Goal: Task Accomplishment & Management: Manage account settings

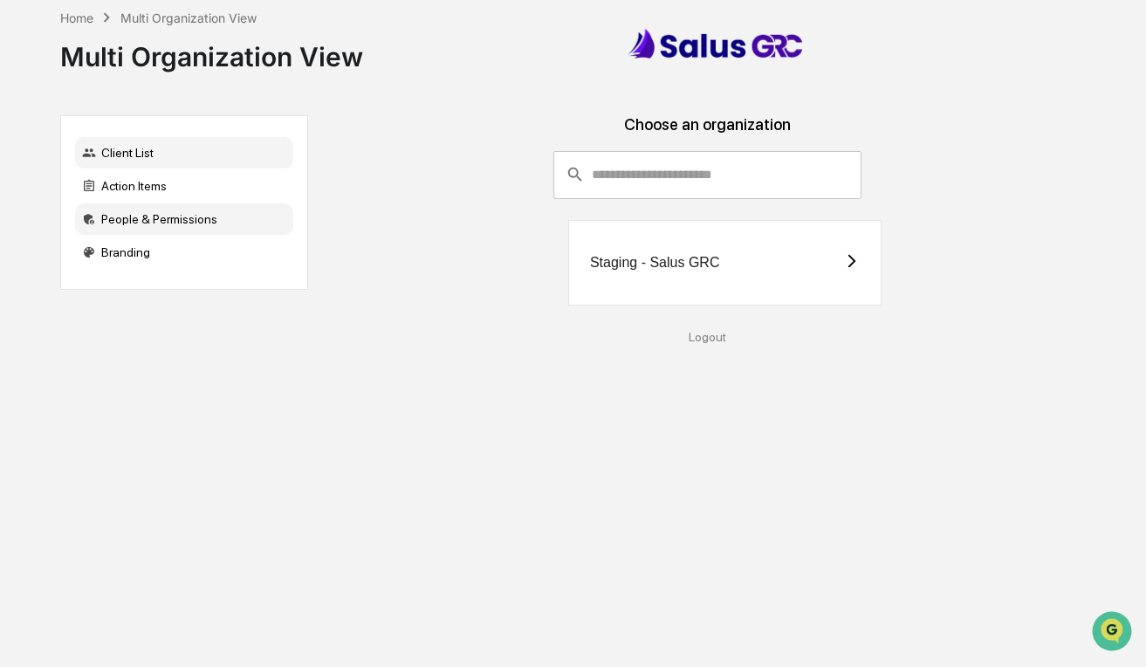
click at [176, 222] on div "People & Permissions" at bounding box center [184, 218] width 218 height 31
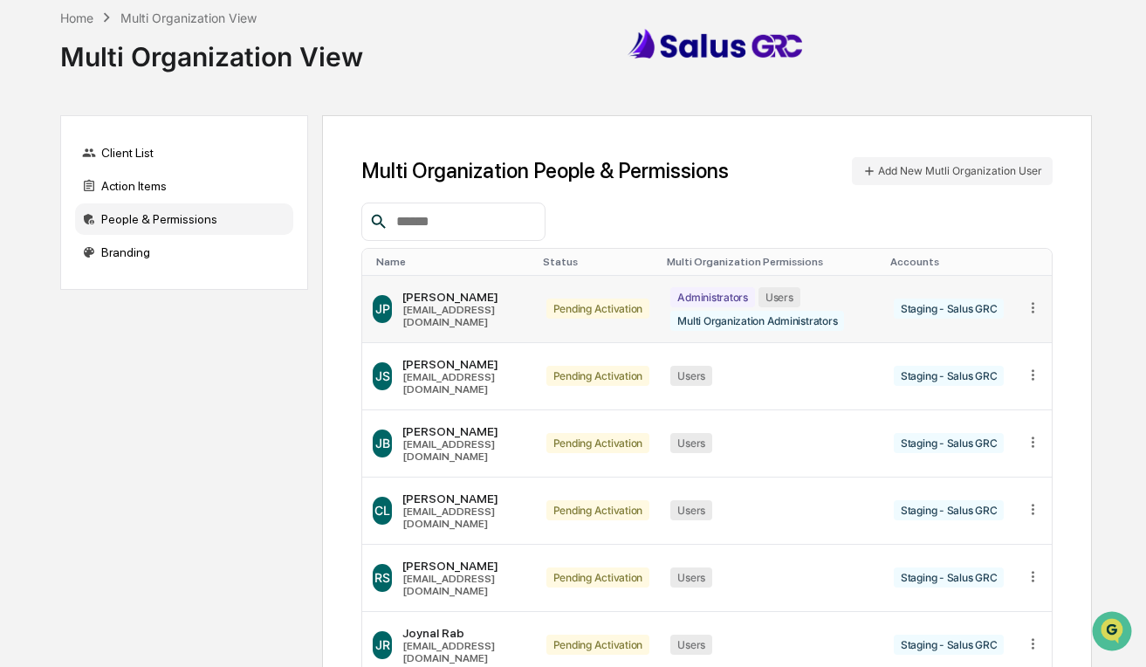
click at [592, 315] on td "Pending Activation" at bounding box center [598, 309] width 125 height 67
click at [1039, 299] on icon at bounding box center [1033, 307] width 17 height 17
click at [999, 355] on div "Change Status" at bounding box center [966, 363] width 122 height 17
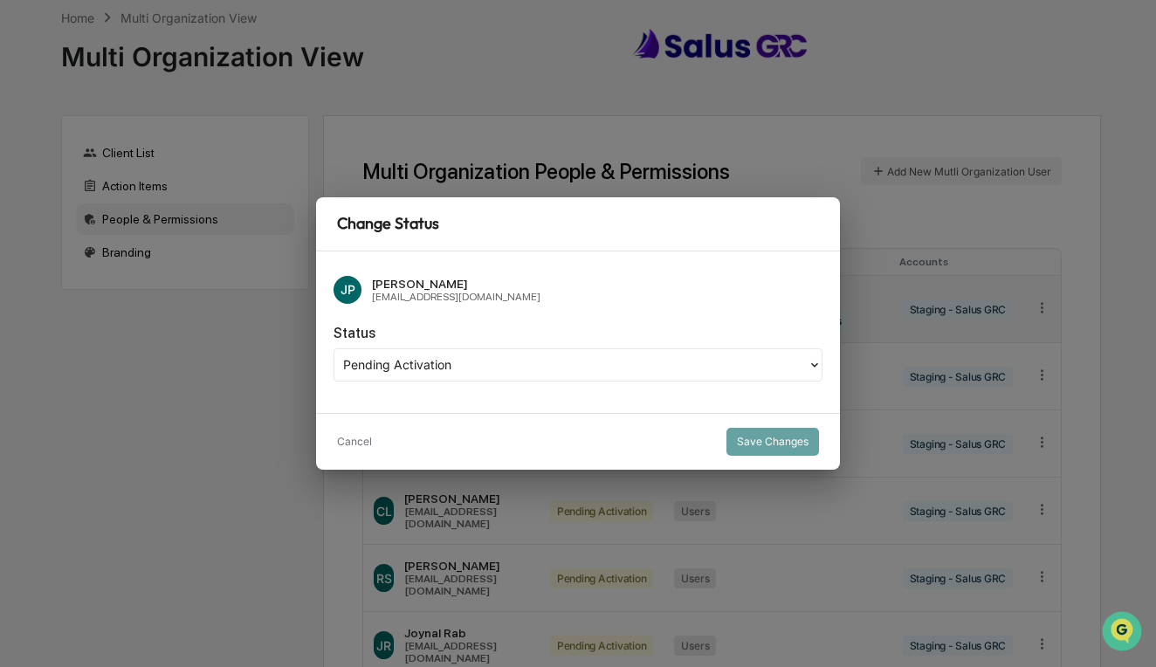
click at [538, 361] on div at bounding box center [571, 364] width 456 height 20
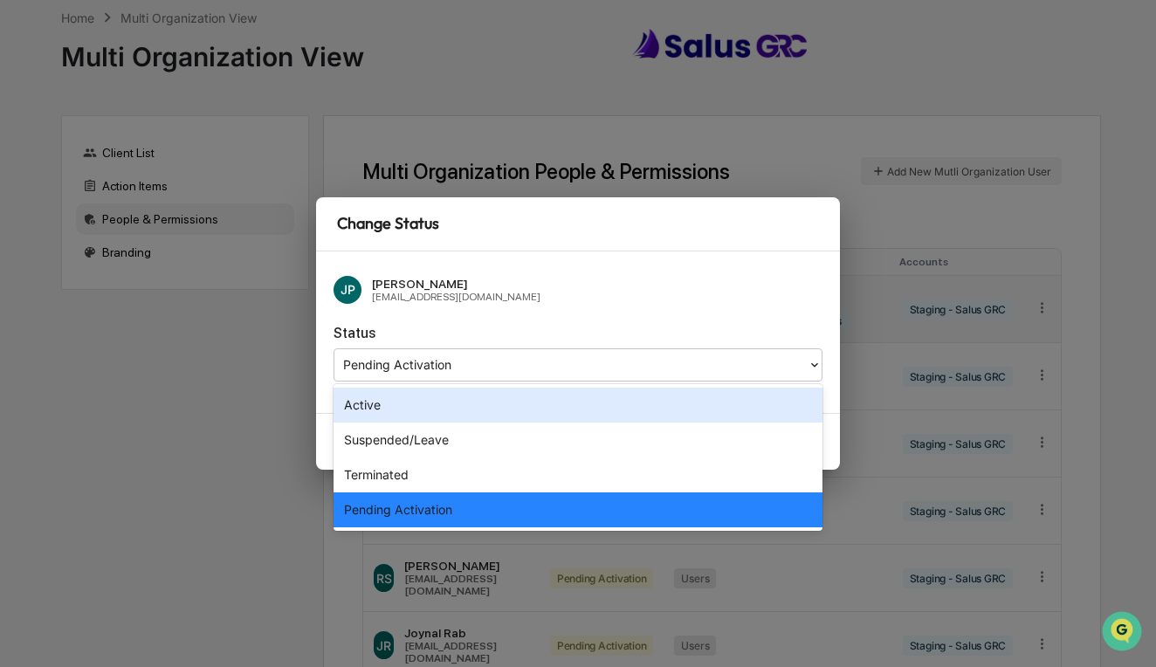
click at [416, 393] on div "Active" at bounding box center [577, 405] width 489 height 35
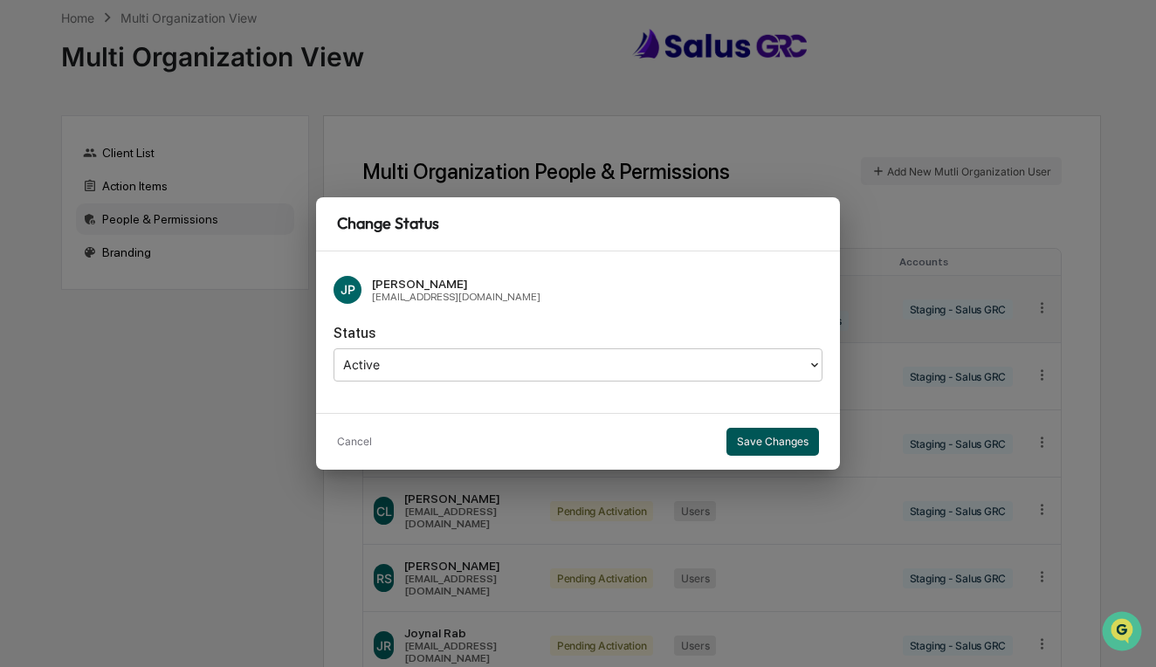
click at [739, 437] on button "Save Changes" at bounding box center [772, 442] width 93 height 28
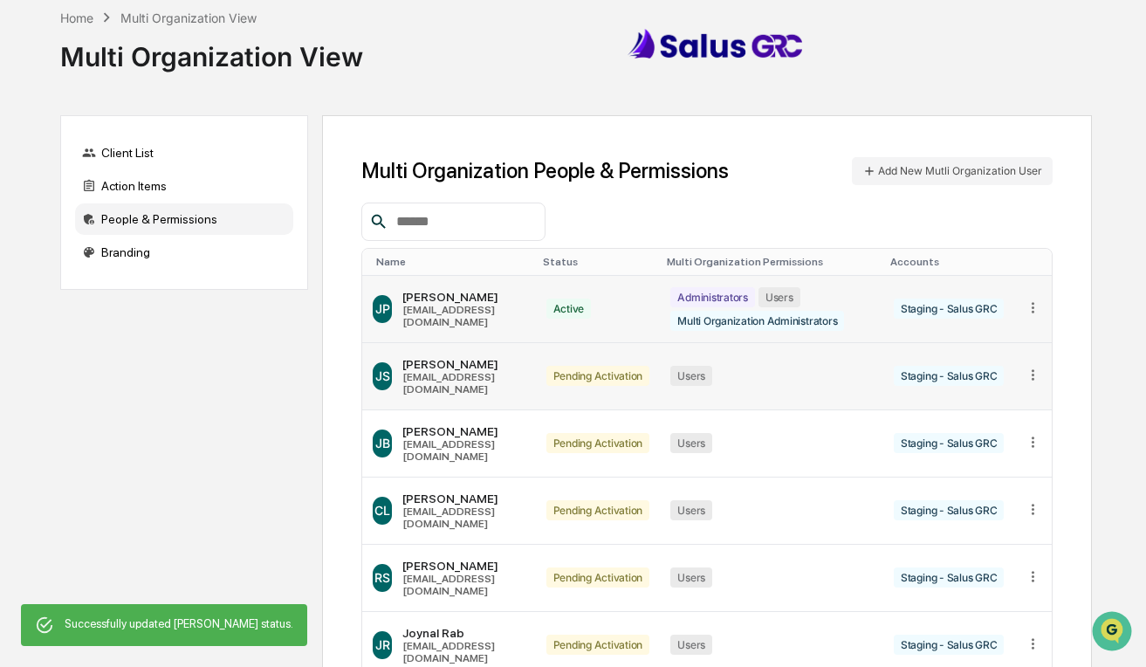
click at [1034, 369] on icon at bounding box center [1033, 374] width 3 height 10
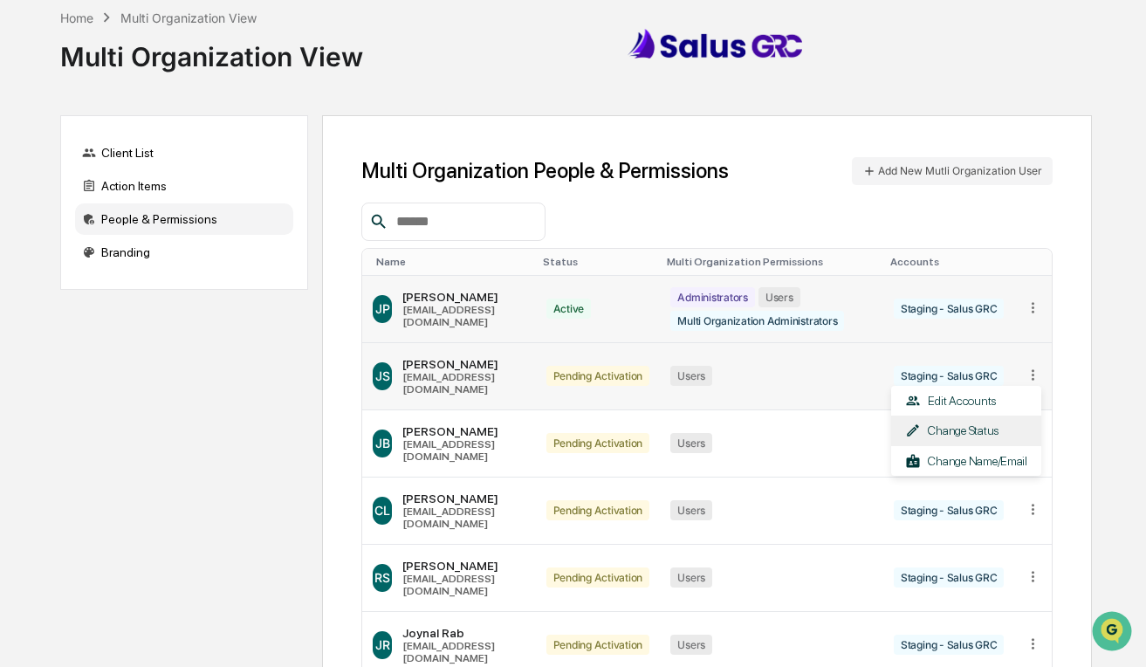
click at [979, 423] on div "Change Status" at bounding box center [966, 431] width 122 height 17
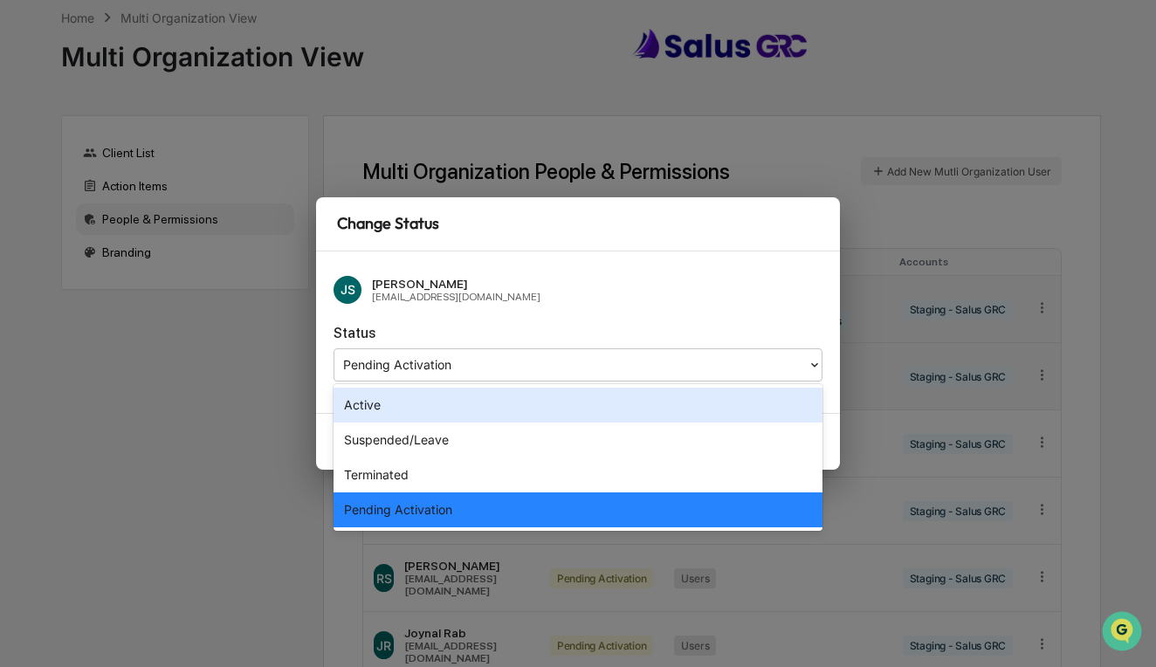
click at [650, 381] on div "Pending Activation" at bounding box center [577, 364] width 489 height 33
click at [615, 409] on div "Active" at bounding box center [577, 405] width 489 height 35
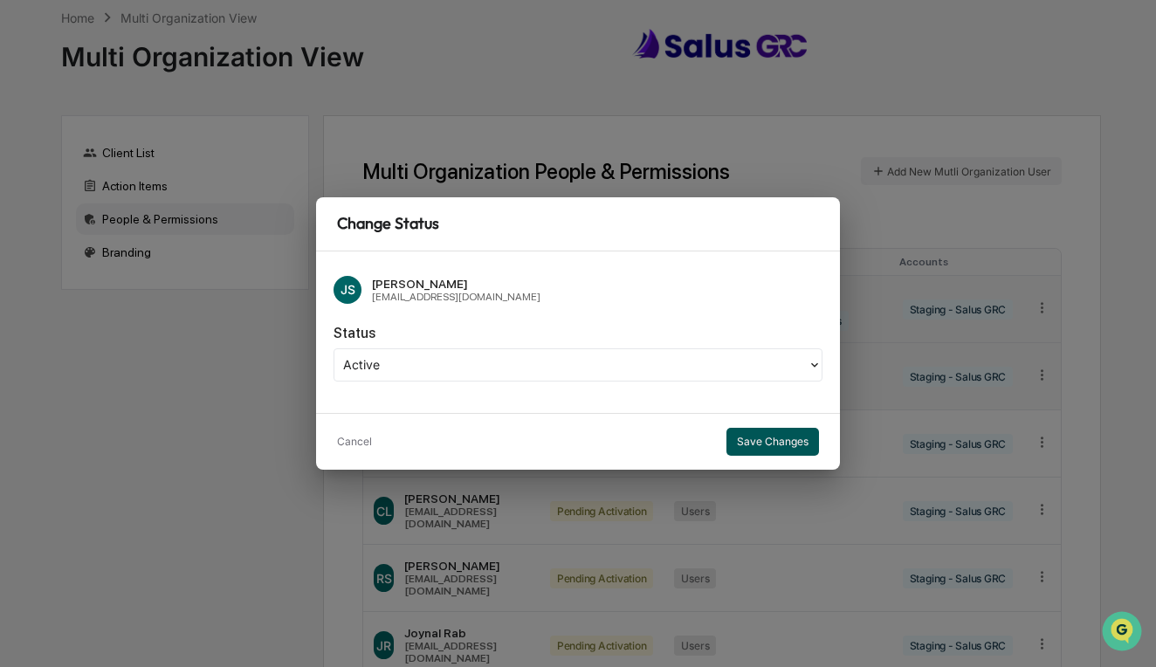
click at [776, 439] on button "Save Changes" at bounding box center [772, 442] width 93 height 28
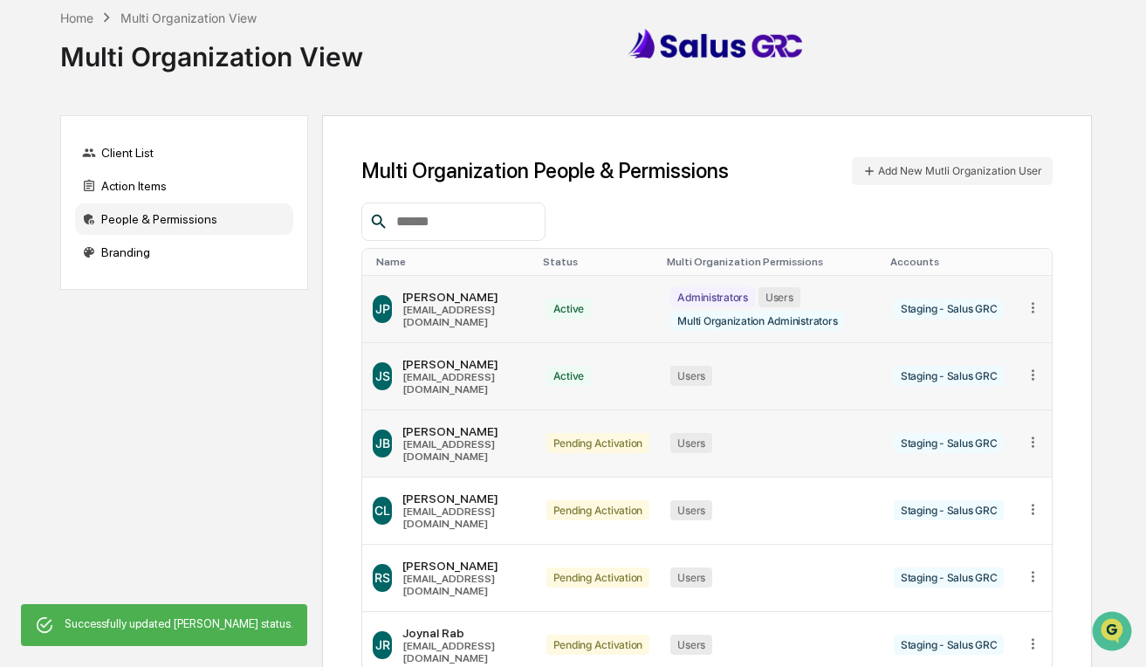
click at [1036, 434] on icon at bounding box center [1033, 442] width 17 height 17
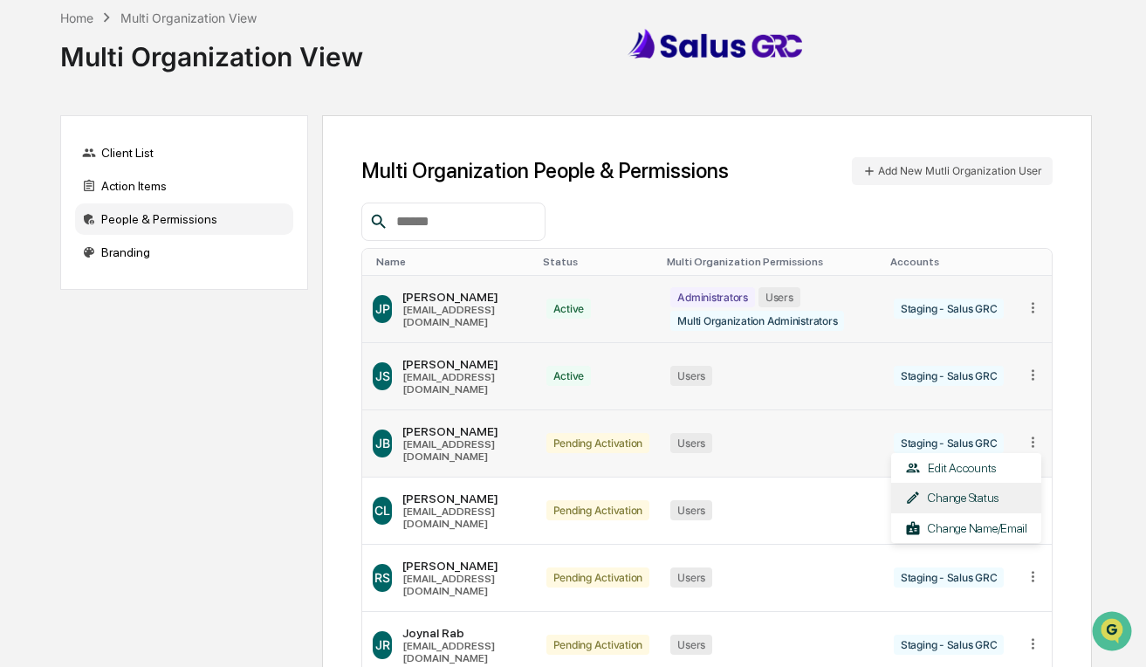
click at [964, 490] on div "Change Status" at bounding box center [966, 498] width 122 height 17
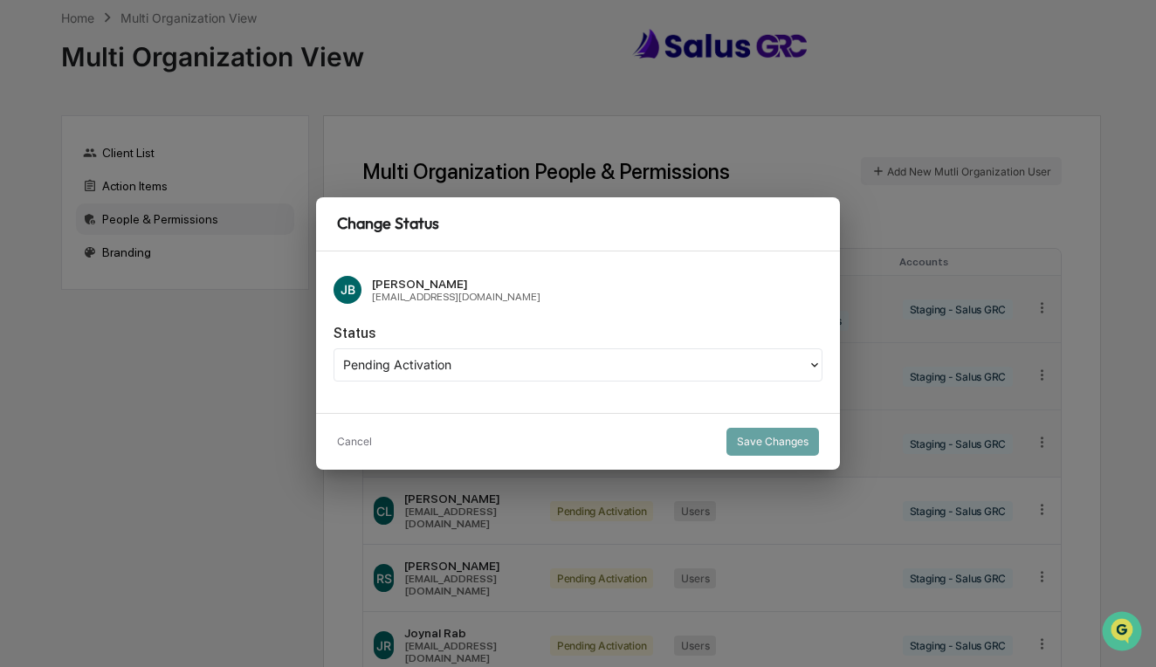
click at [431, 367] on div "Pending Activation" at bounding box center [571, 364] width 456 height 21
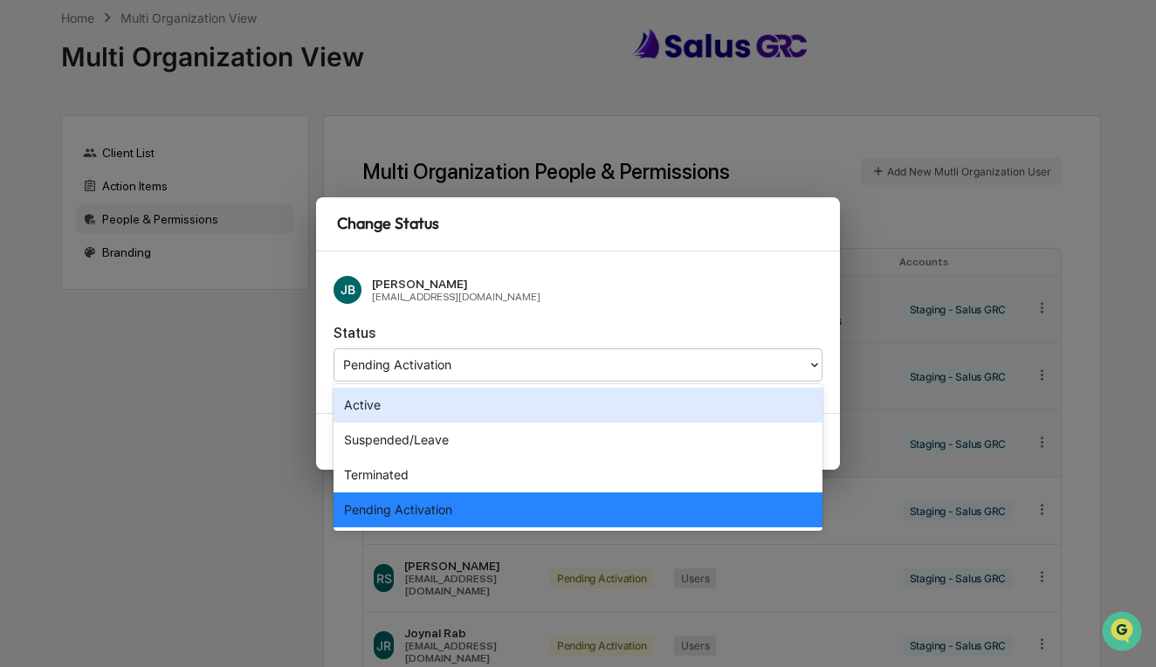
click at [428, 410] on div "Active" at bounding box center [577, 405] width 489 height 35
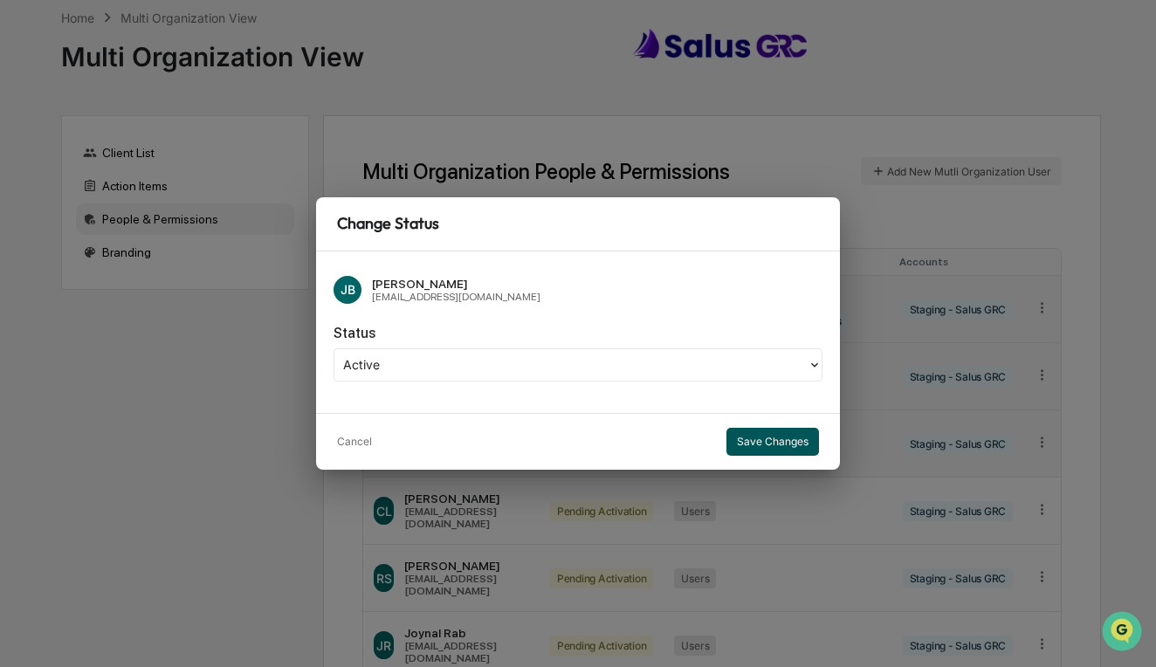
click at [767, 440] on button "Save Changes" at bounding box center [772, 442] width 93 height 28
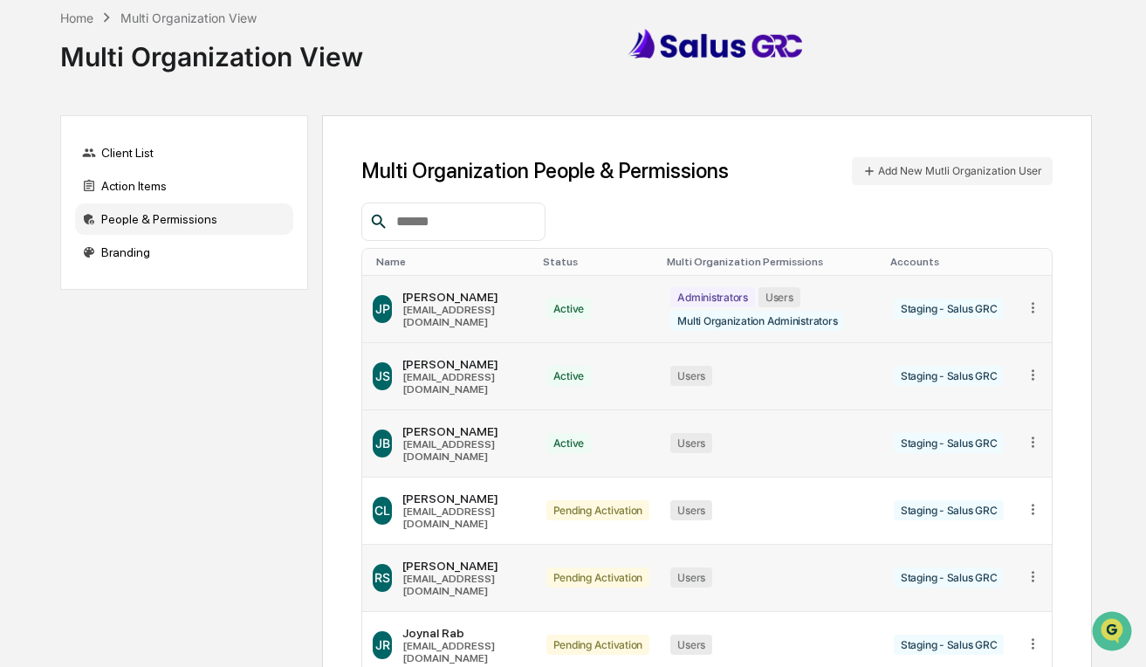
scroll to position [164, 0]
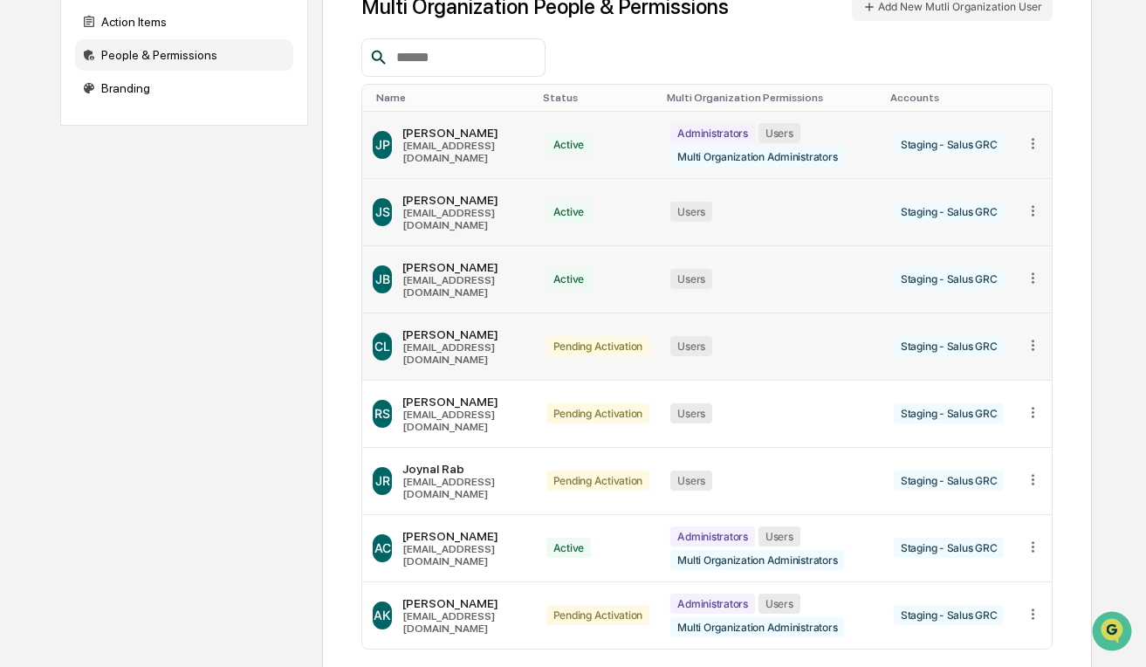
click at [1042, 313] on td at bounding box center [1033, 346] width 38 height 67
click at [1033, 337] on icon at bounding box center [1033, 345] width 17 height 17
click at [984, 386] on div "Change Status" at bounding box center [966, 401] width 150 height 31
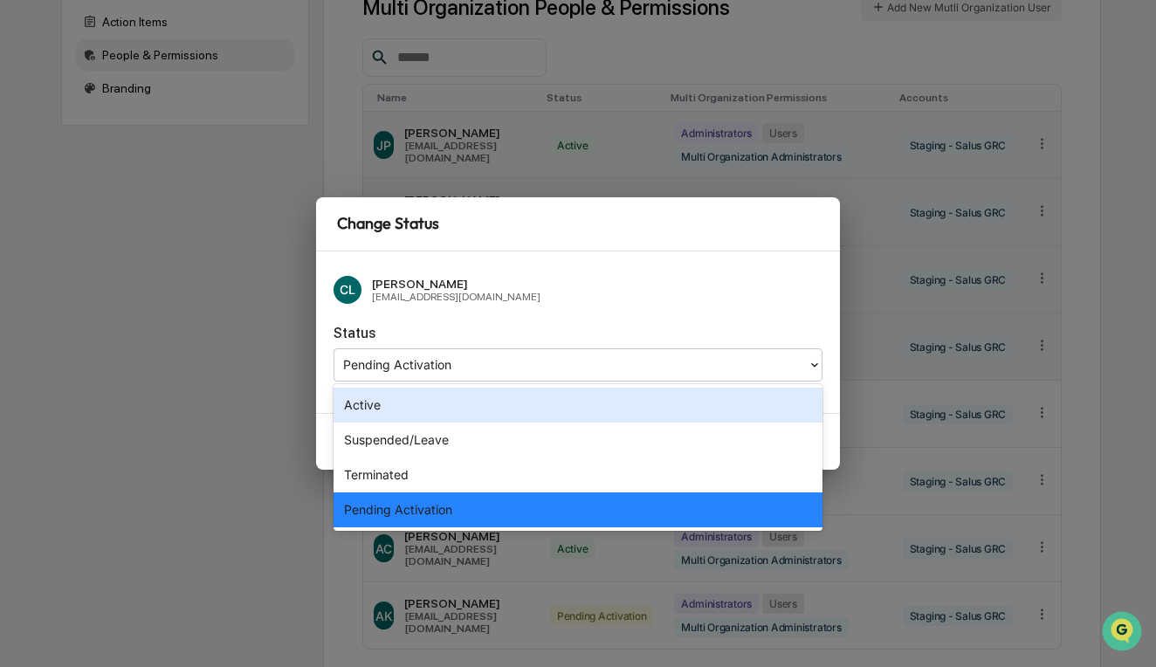
click at [477, 355] on div at bounding box center [571, 364] width 456 height 20
click at [472, 412] on div "Active" at bounding box center [577, 405] width 489 height 35
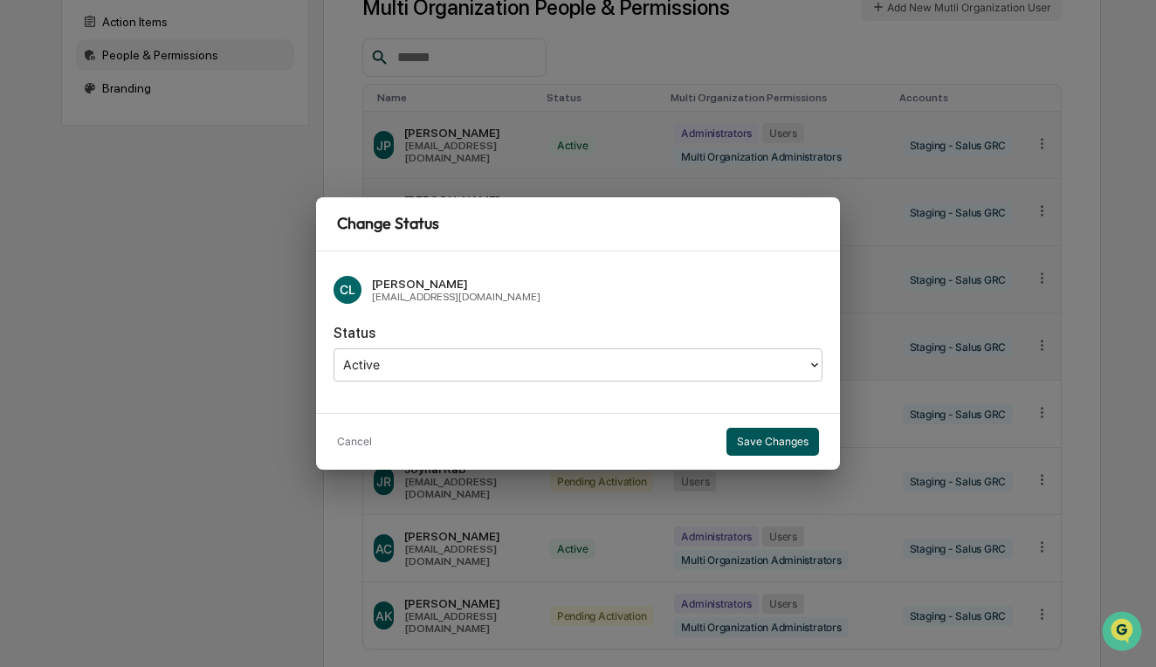
click at [787, 439] on button "Save Changes" at bounding box center [772, 442] width 93 height 28
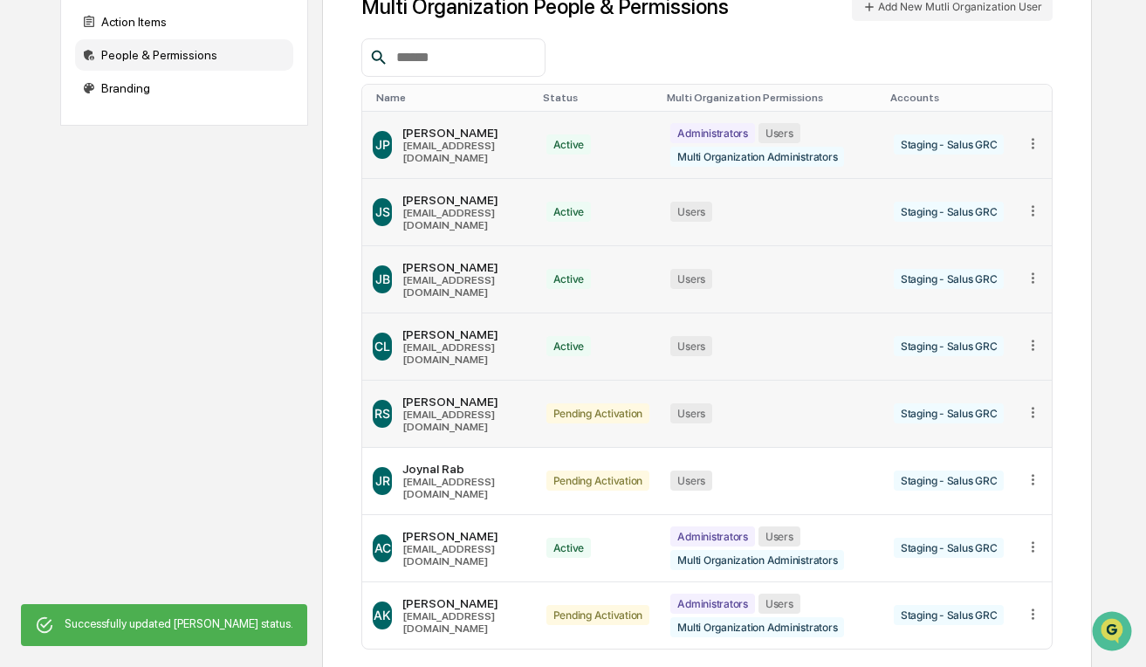
click at [1032, 404] on icon at bounding box center [1033, 412] width 17 height 17
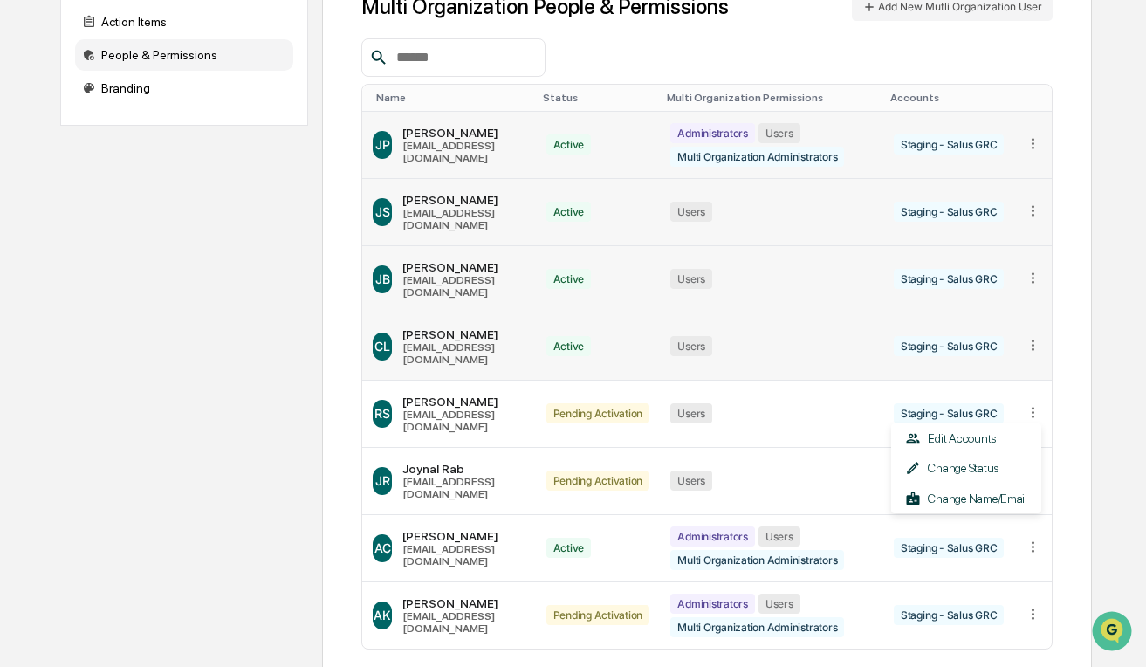
scroll to position [0, 0]
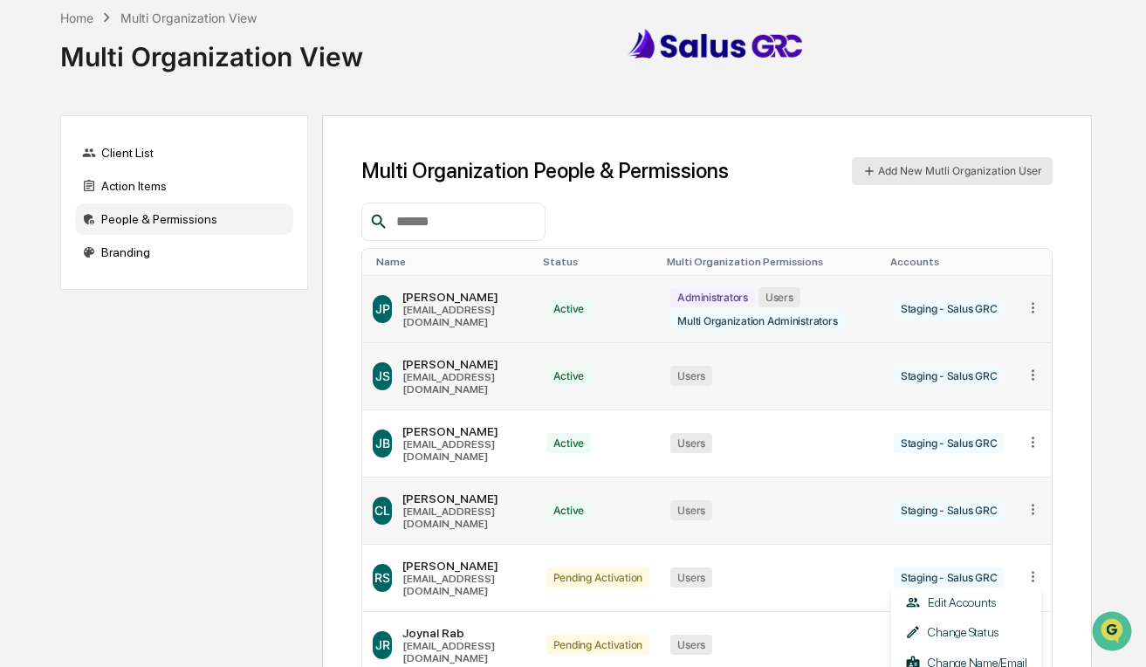
click at [930, 171] on button "Add New Mutli Organization User" at bounding box center [952, 171] width 201 height 28
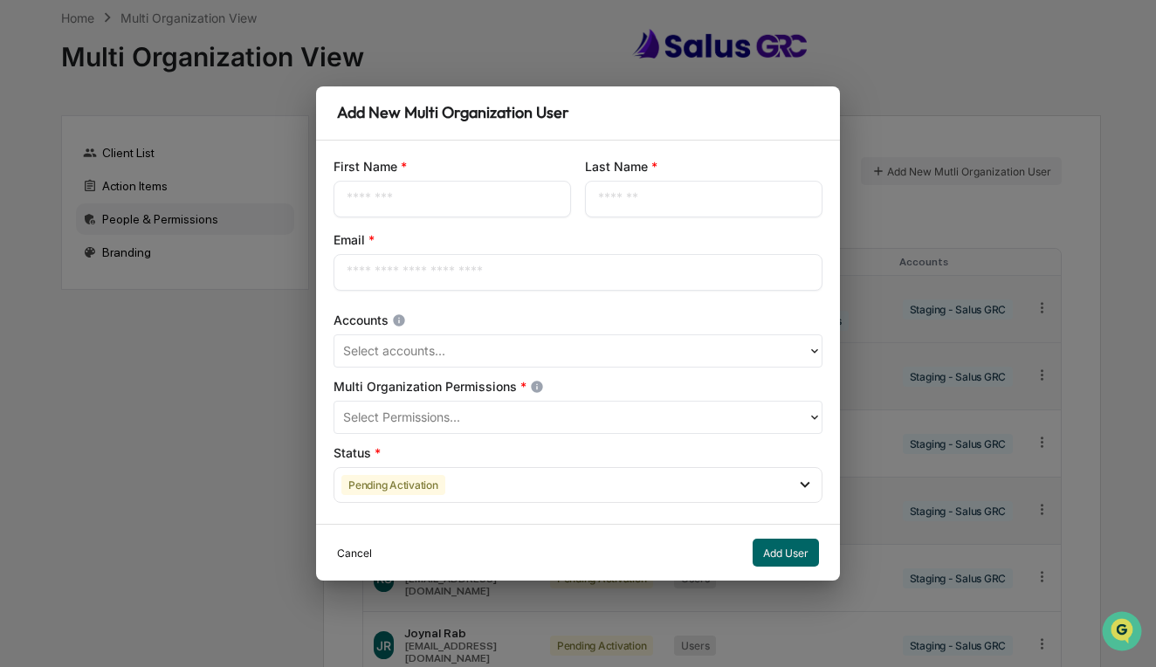
click at [347, 553] on button "Cancel" at bounding box center [354, 553] width 35 height 28
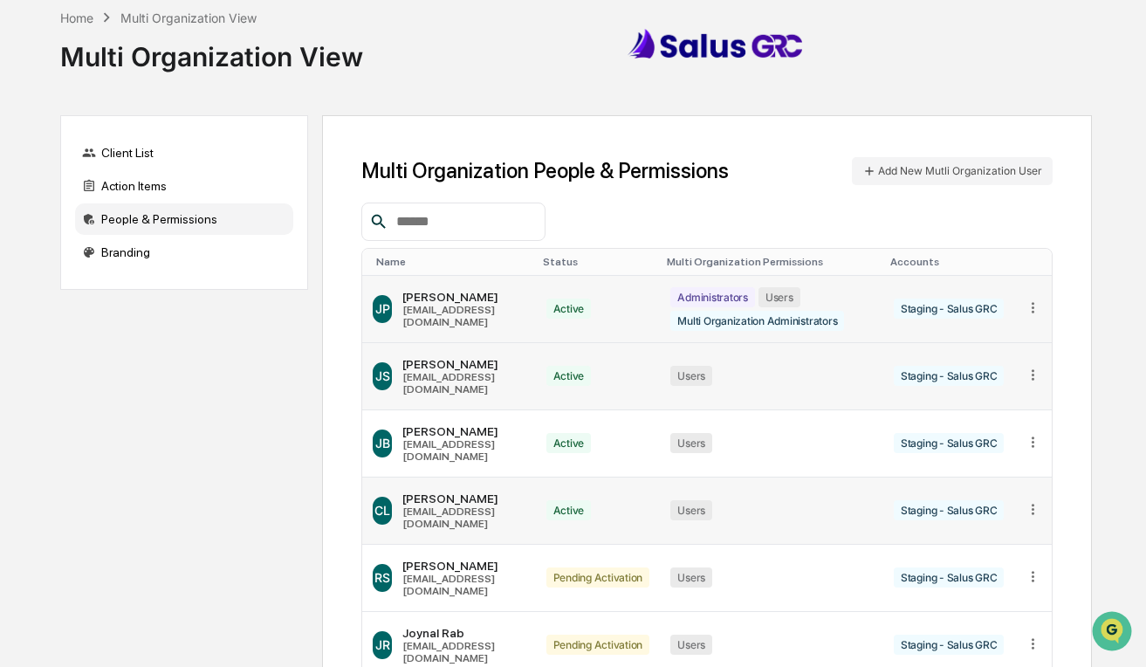
scroll to position [186, 0]
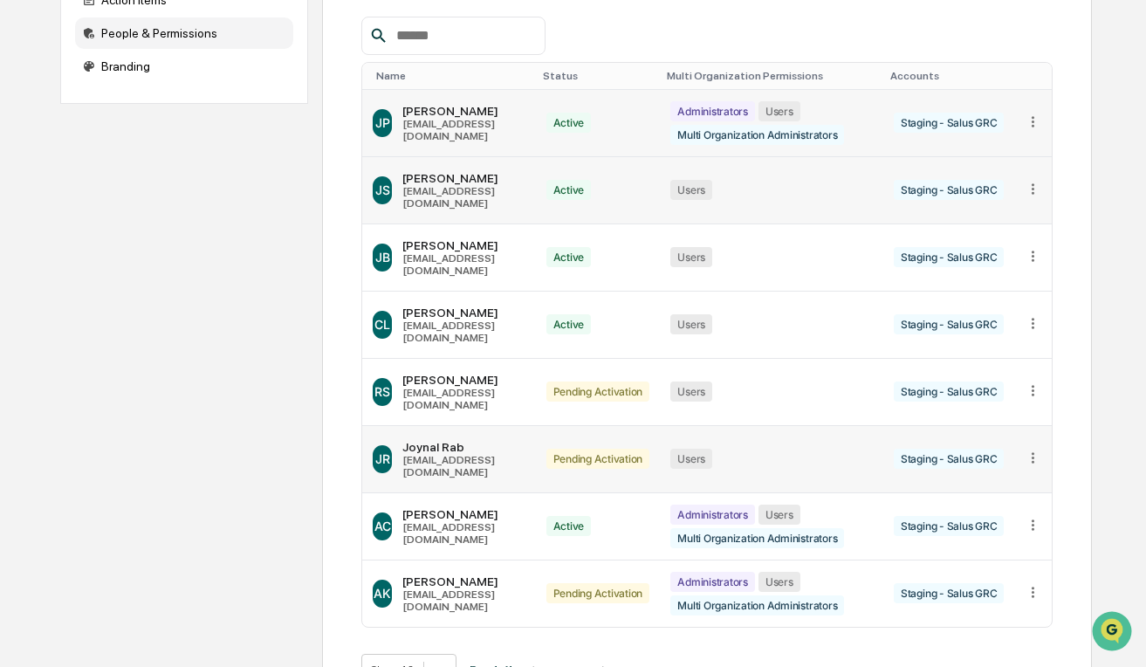
click at [1033, 452] on icon at bounding box center [1033, 457] width 3 height 10
click at [980, 498] on div "Change Status" at bounding box center [966, 513] width 150 height 31
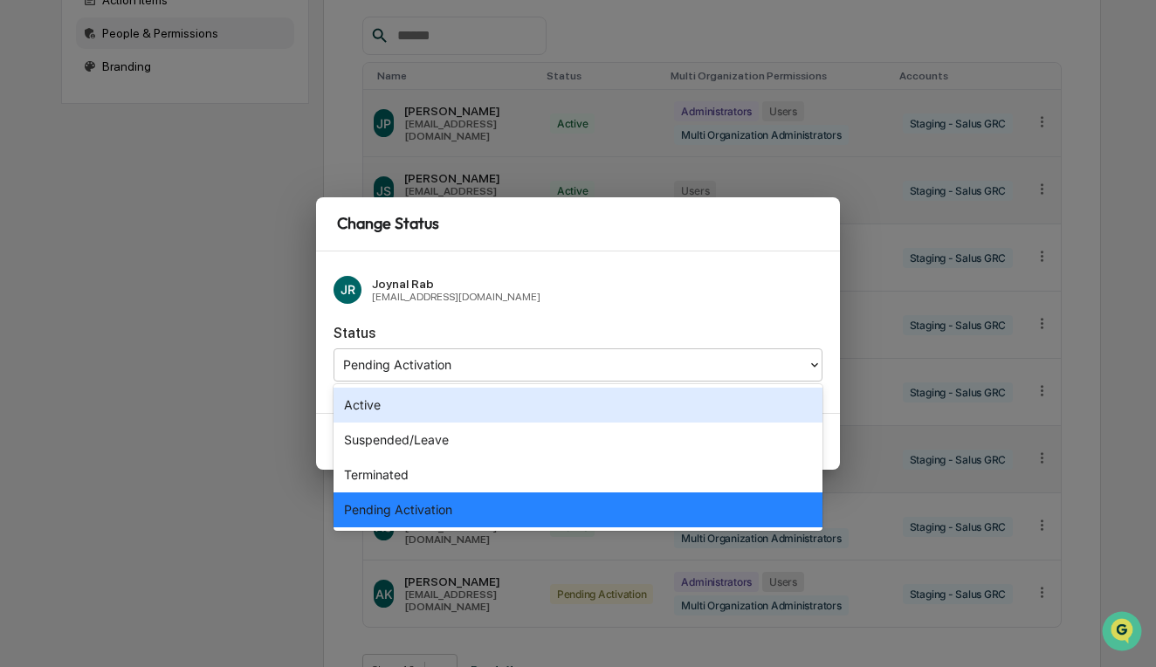
drag, startPoint x: 442, startPoint y: 350, endPoint x: 437, endPoint y: 359, distance: 10.2
click at [439, 353] on div "Pending Activation" at bounding box center [577, 364] width 489 height 33
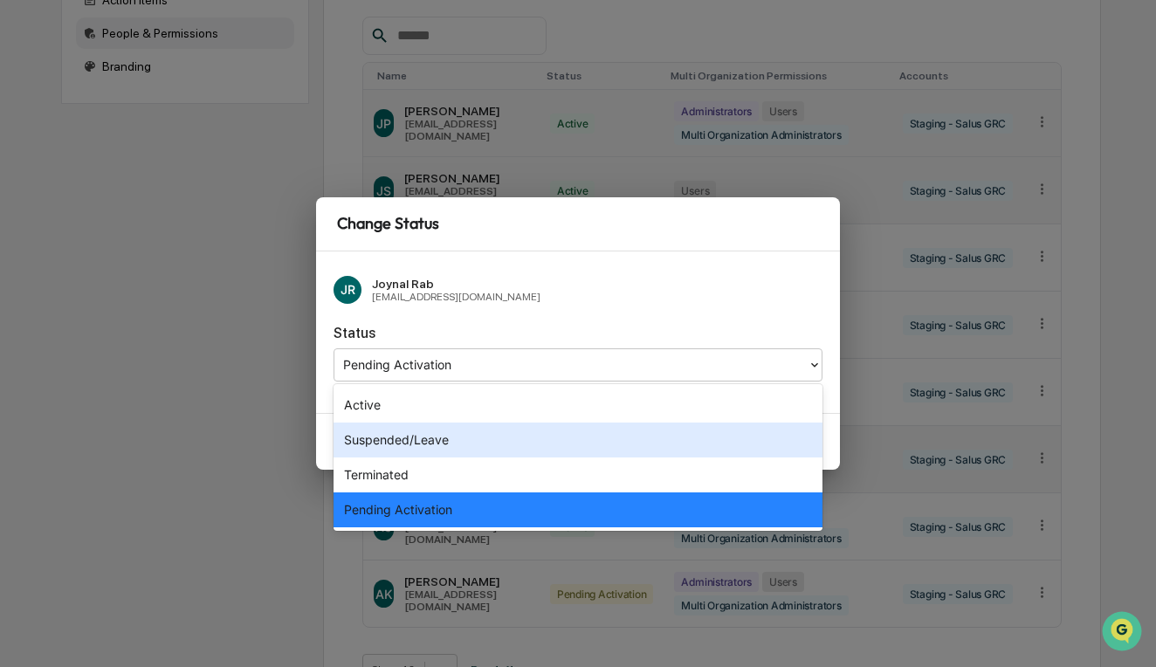
click at [431, 415] on div "Active" at bounding box center [577, 405] width 489 height 35
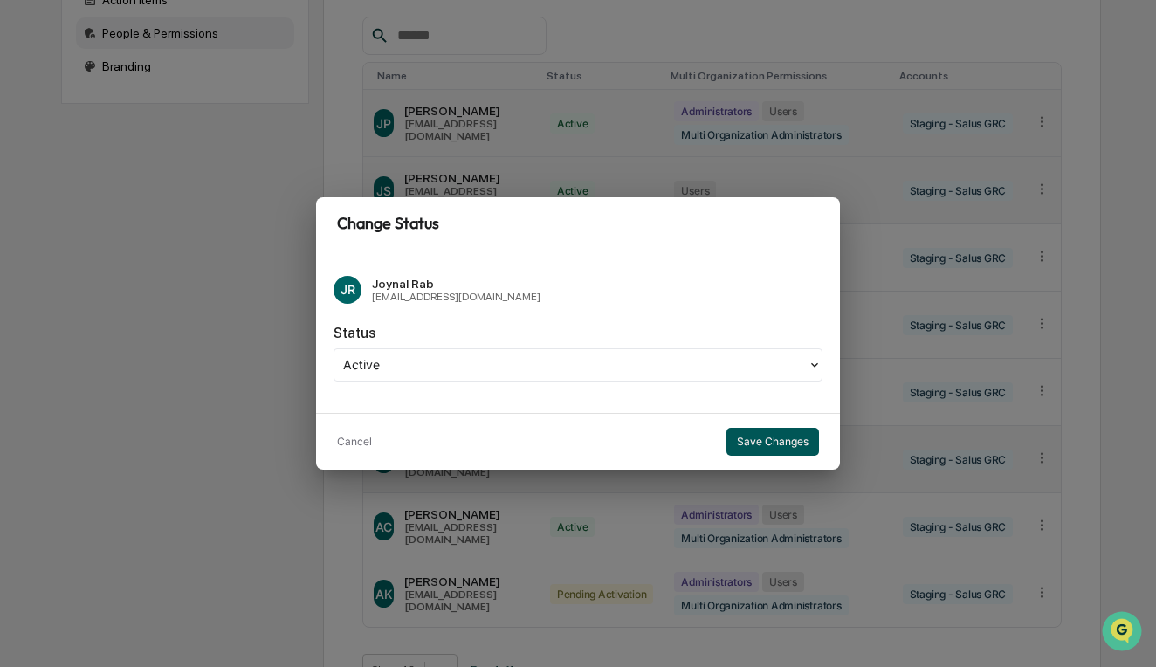
click at [765, 448] on button "Save Changes" at bounding box center [772, 442] width 93 height 28
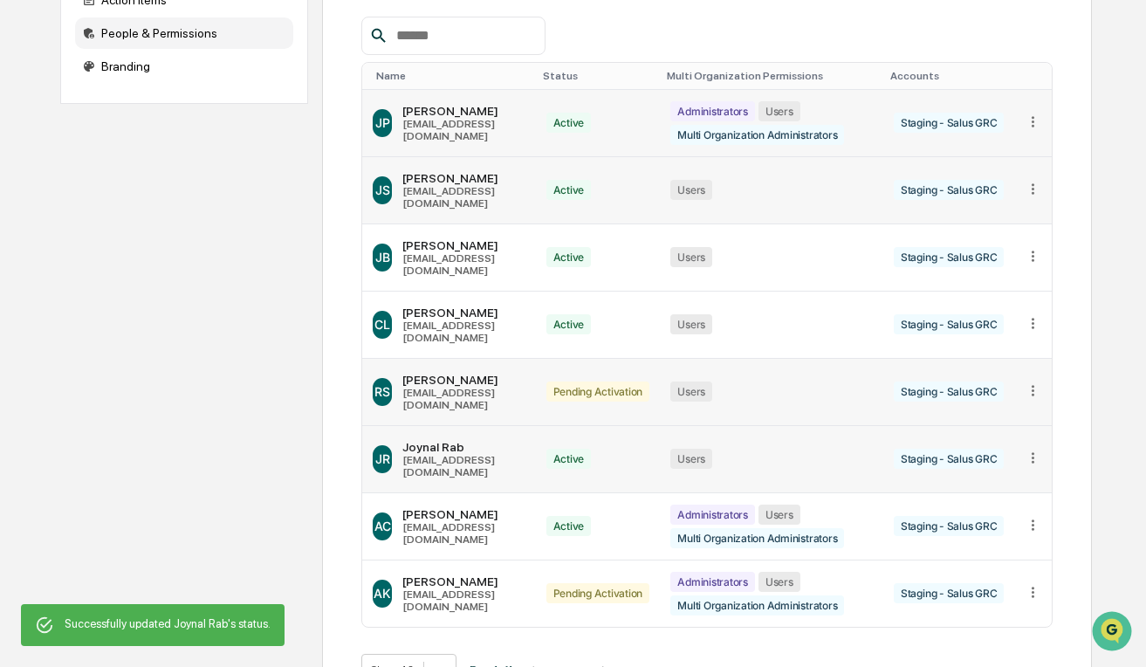
click at [1022, 359] on td at bounding box center [1033, 392] width 38 height 67
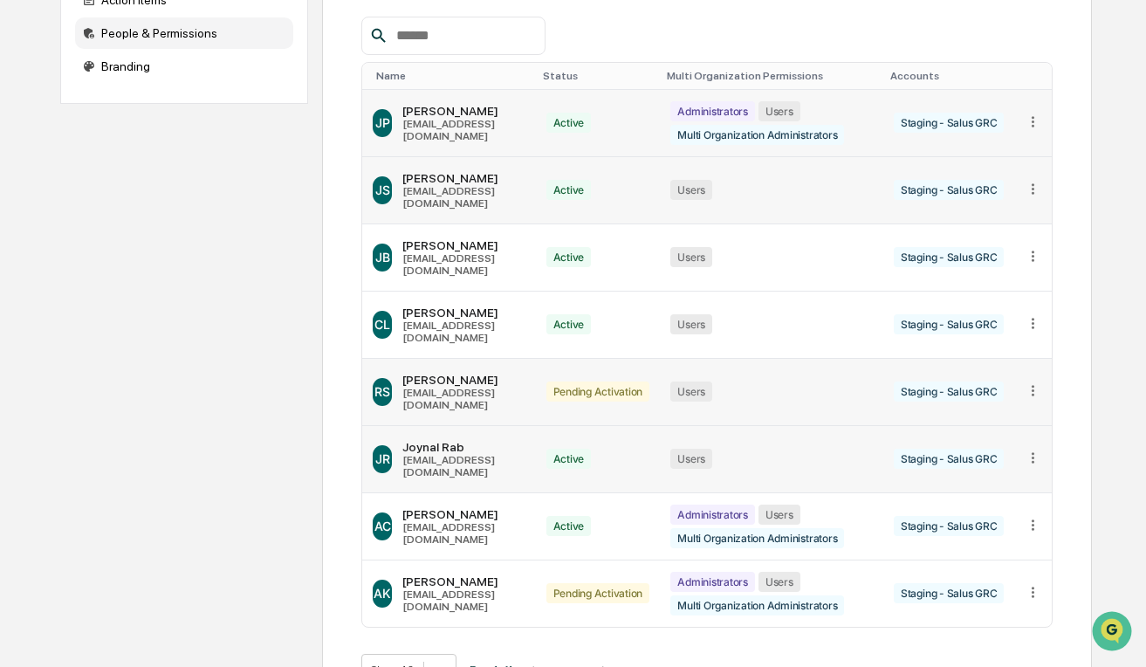
click at [1028, 382] on icon at bounding box center [1033, 390] width 17 height 17
click at [977, 438] on div "Change Status" at bounding box center [966, 446] width 122 height 17
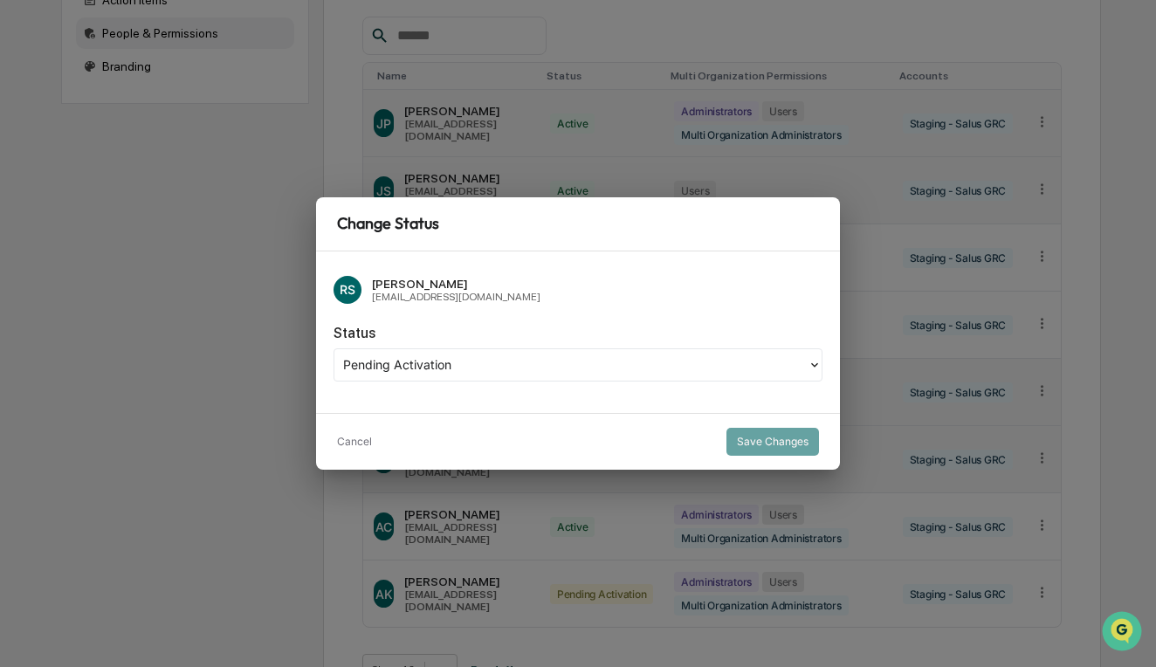
click at [441, 360] on div "Pending Activation" at bounding box center [571, 364] width 456 height 21
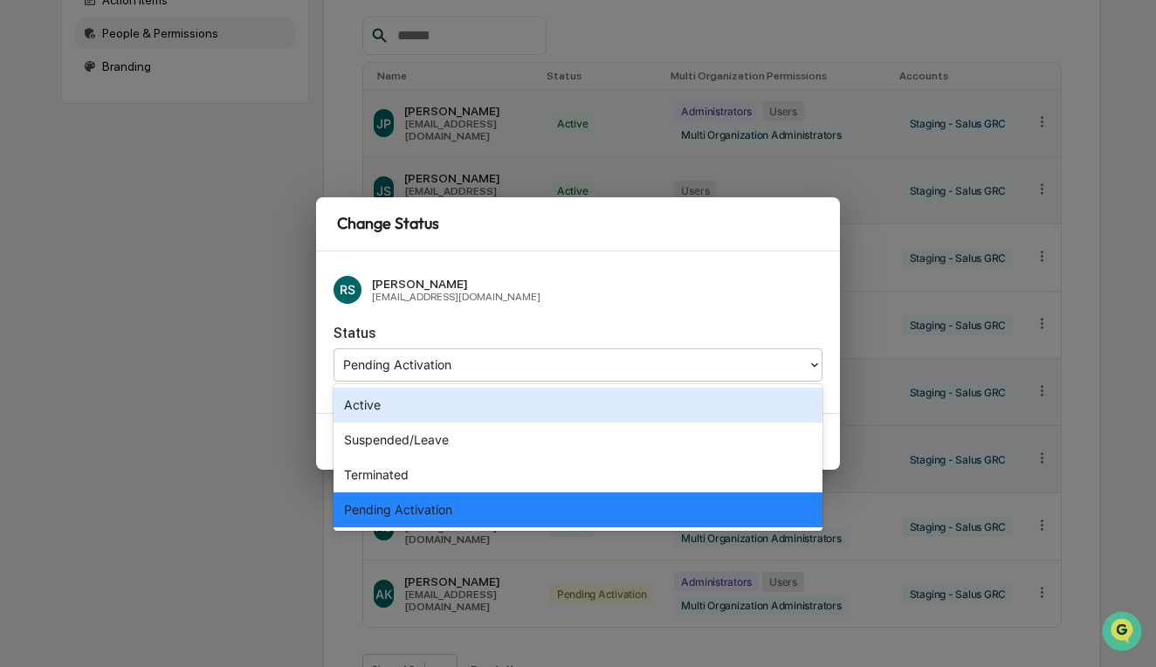
click at [444, 410] on div "Active" at bounding box center [577, 405] width 489 height 35
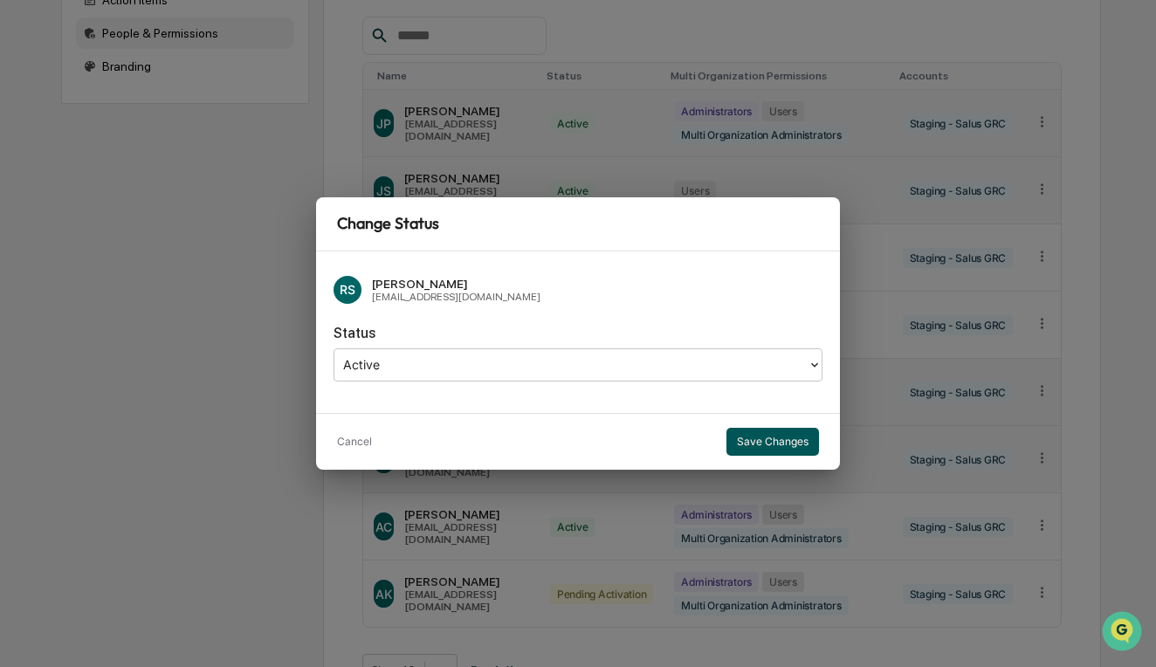
click at [751, 449] on button "Save Changes" at bounding box center [772, 442] width 93 height 28
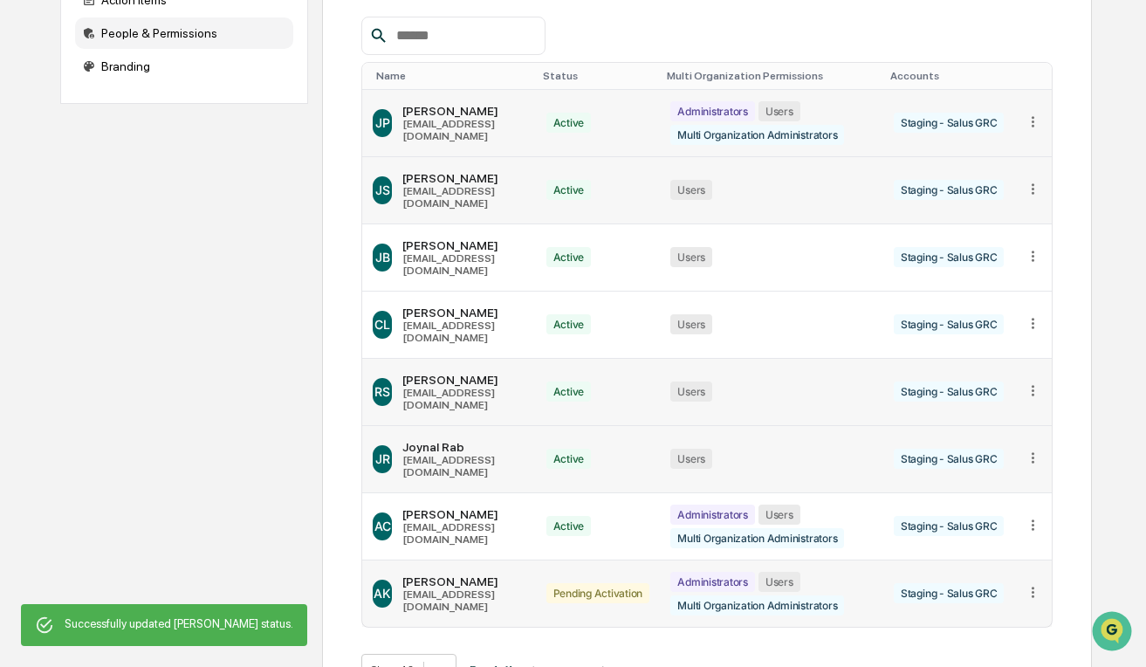
click at [1039, 584] on icon at bounding box center [1033, 592] width 17 height 17
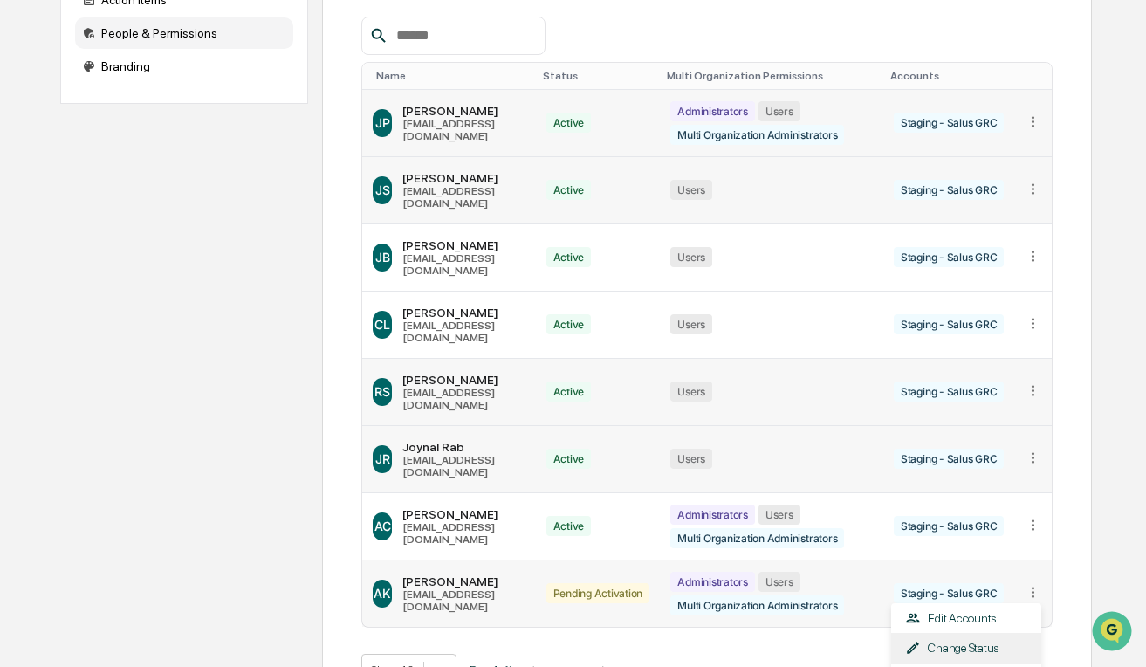
click at [958, 633] on div "Change Status" at bounding box center [966, 648] width 150 height 31
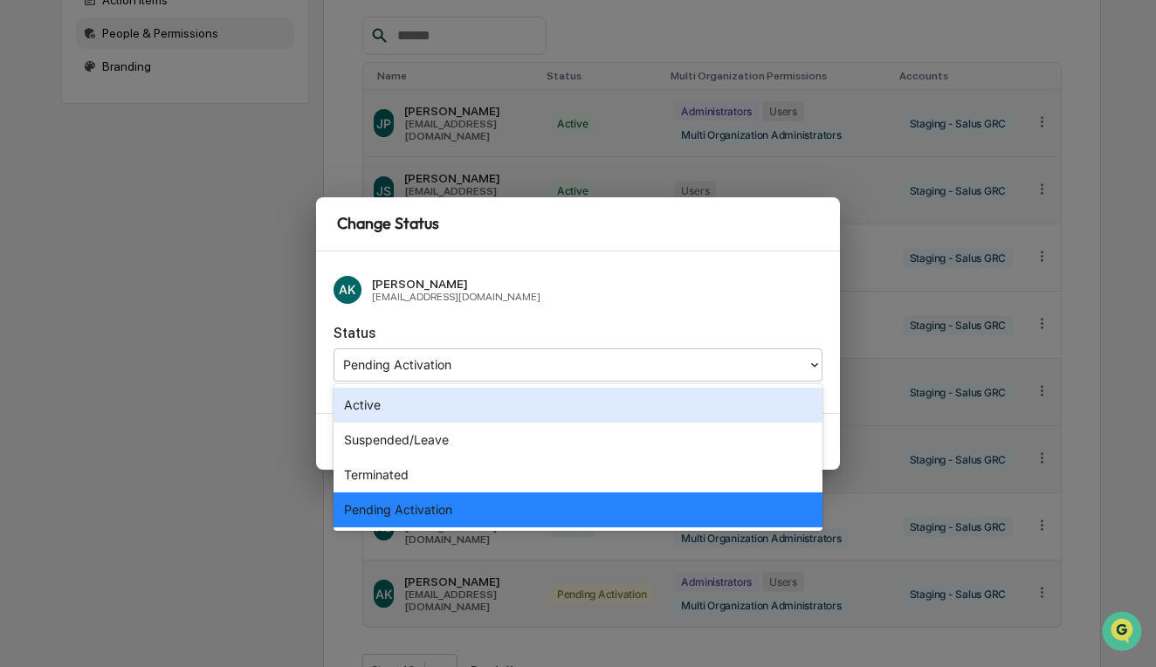
click at [409, 374] on div at bounding box center [571, 364] width 456 height 20
click at [411, 416] on div "Active" at bounding box center [577, 405] width 489 height 35
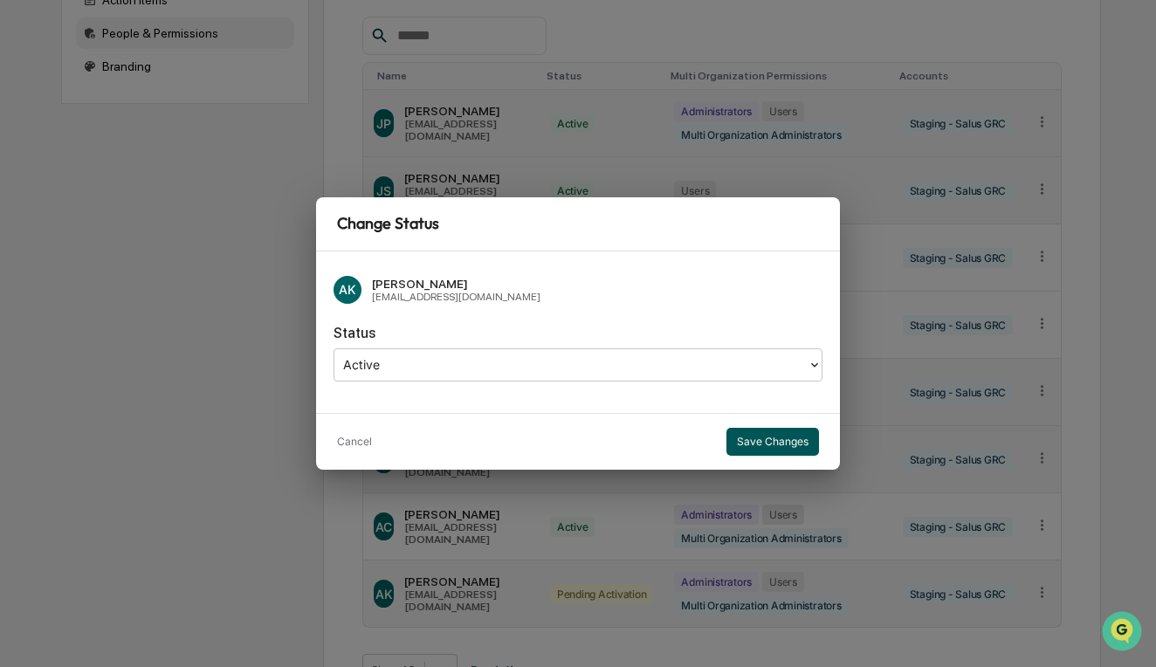
click at [768, 442] on button "Save Changes" at bounding box center [772, 442] width 93 height 28
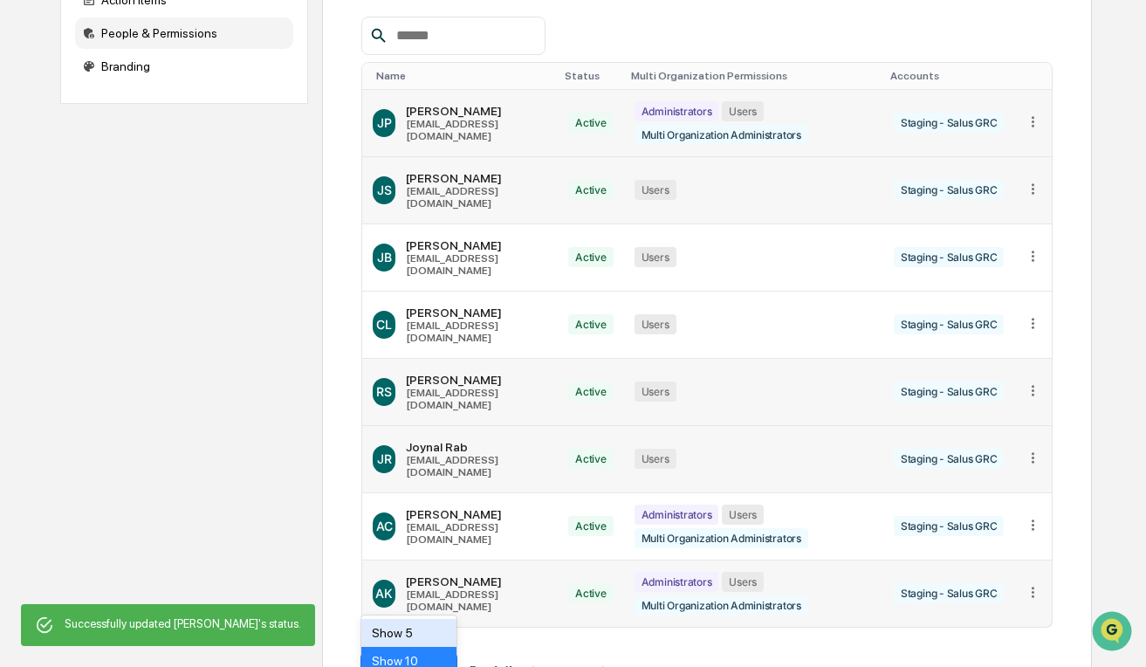
click at [437, 592] on body "Home Multi Organization View Multi Organization View Client List Action Items P…" at bounding box center [573, 271] width 1146 height 914
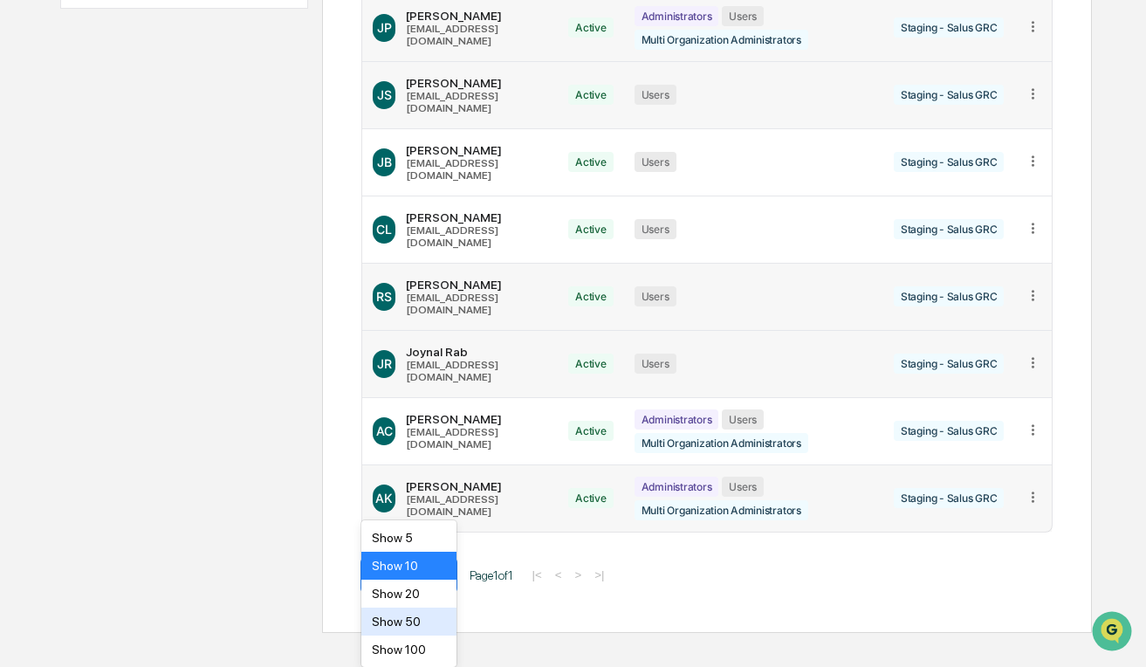
click at [418, 622] on div "Show 50" at bounding box center [408, 622] width 95 height 28
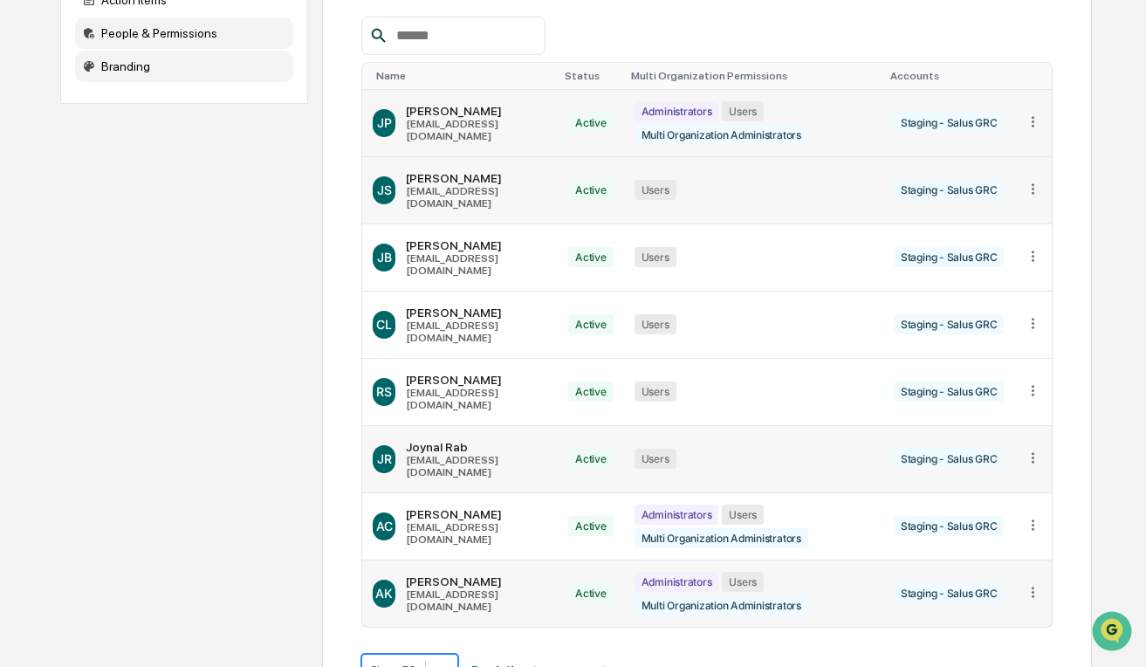
scroll to position [0, 0]
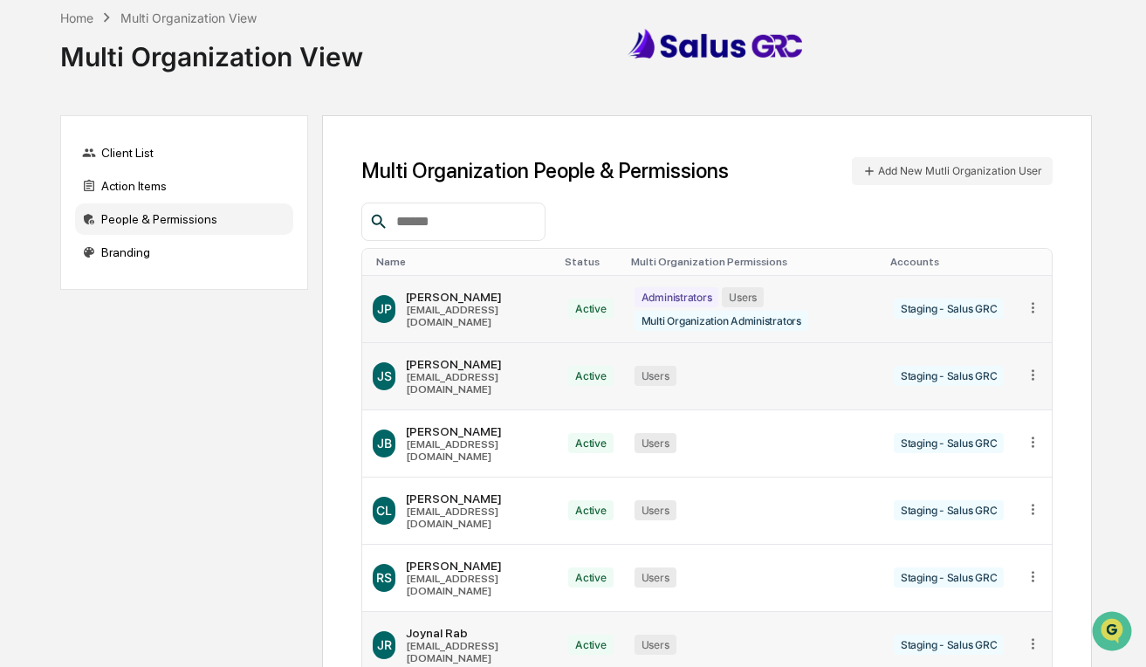
click at [149, 217] on div "People & Permissions" at bounding box center [184, 218] width 218 height 31
click at [142, 189] on div "Action Items" at bounding box center [184, 185] width 218 height 31
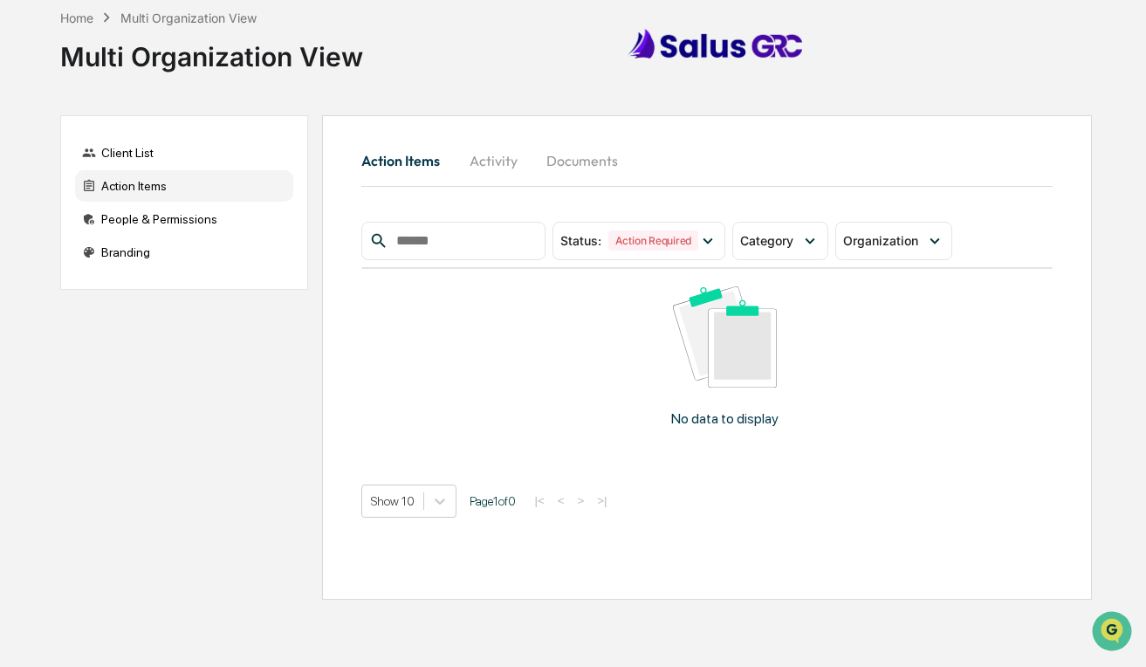
click at [144, 202] on div "Action Items" at bounding box center [184, 185] width 218 height 31
click at [144, 216] on div "People & Permissions" at bounding box center [184, 218] width 218 height 31
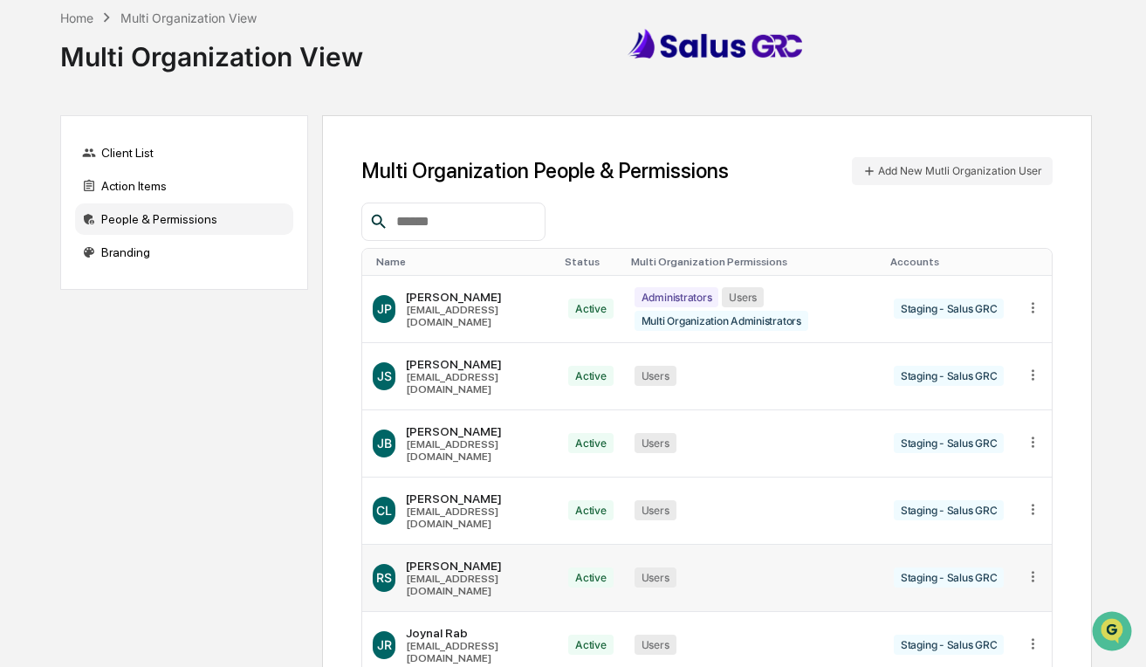
scroll to position [146, 0]
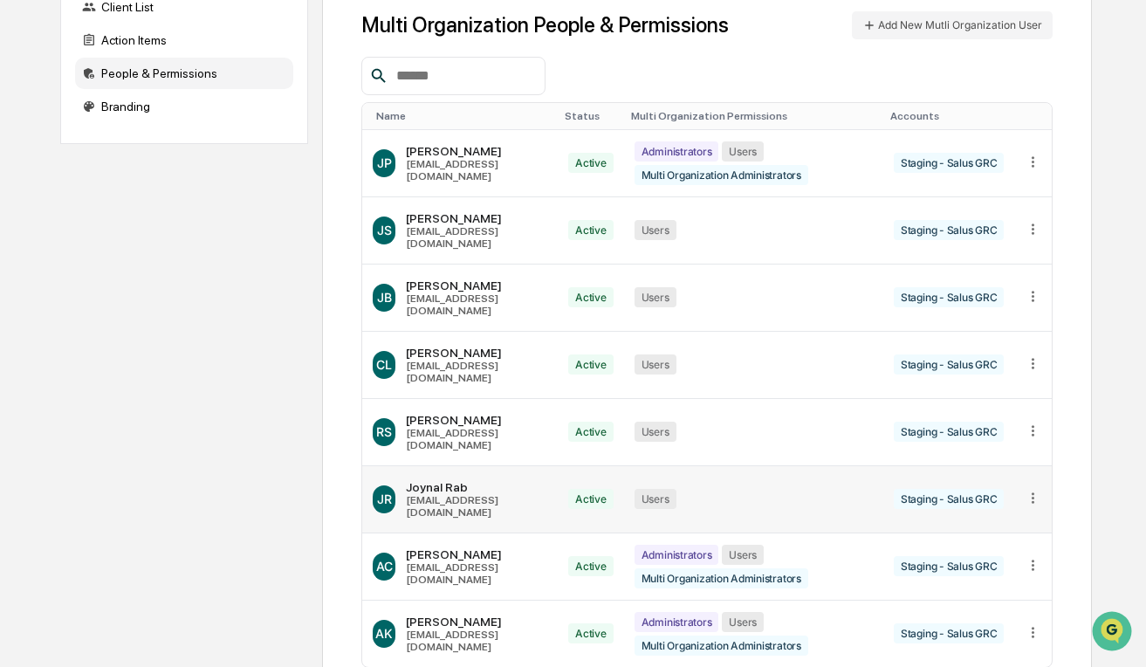
click at [652, 489] on div "Users" at bounding box center [656, 499] width 42 height 20
click at [1022, 466] on td at bounding box center [1033, 499] width 38 height 67
click at [1028, 490] on icon at bounding box center [1033, 498] width 17 height 17
click at [1010, 516] on div "Edit Accounts" at bounding box center [966, 524] width 122 height 17
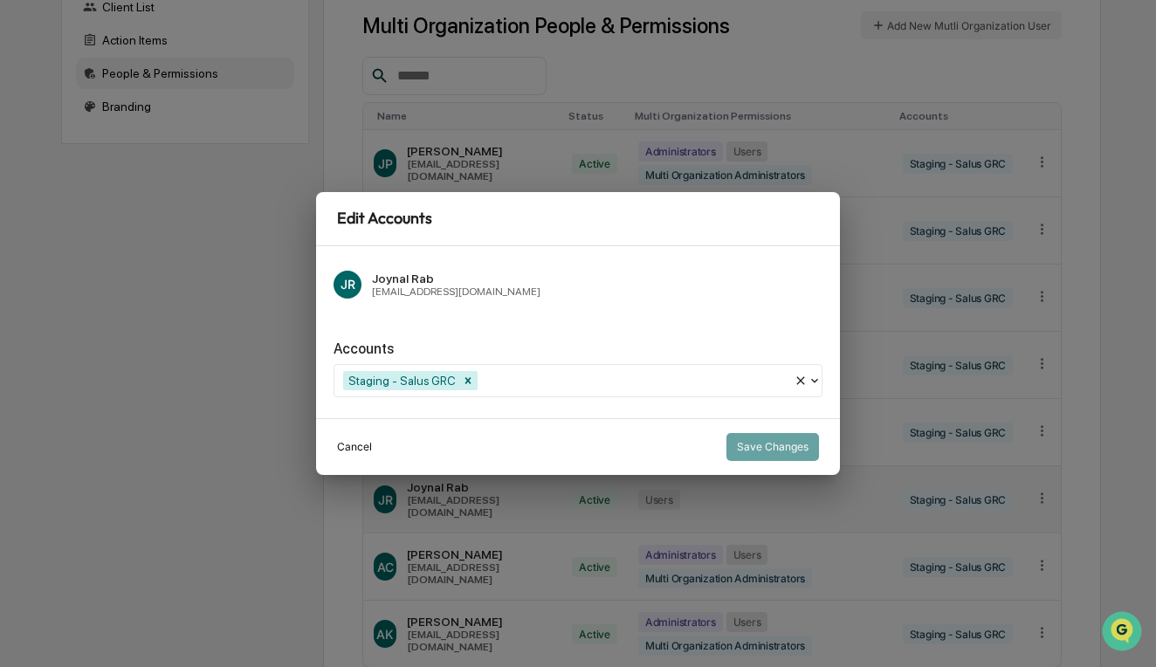
click at [347, 439] on button "Cancel" at bounding box center [354, 447] width 35 height 28
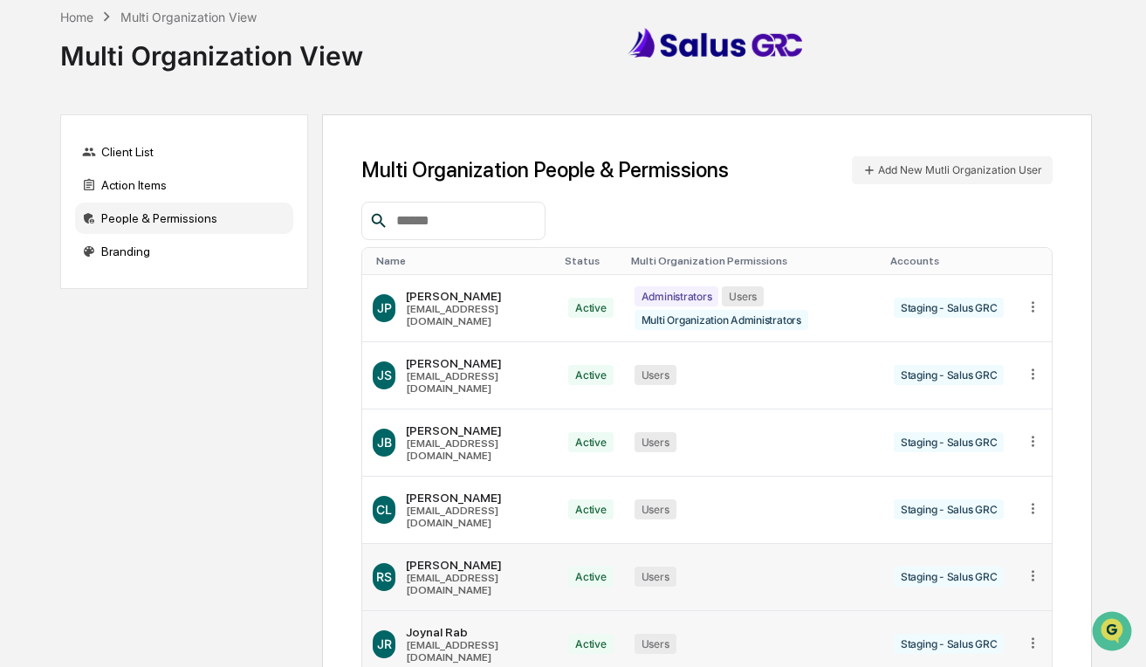
scroll to position [0, 0]
click at [827, 288] on div "Administrators Users Multi Organization Administrators" at bounding box center [754, 309] width 238 height 44
click at [422, 290] on div "JP [PERSON_NAME] [EMAIL_ADDRESS][DOMAIN_NAME]" at bounding box center [460, 309] width 175 height 52
click at [385, 308] on span "JP" at bounding box center [384, 308] width 15 height 15
click at [402, 361] on div "JS [PERSON_NAME] [EMAIL_ADDRESS][DOMAIN_NAME]" at bounding box center [460, 376] width 175 height 52
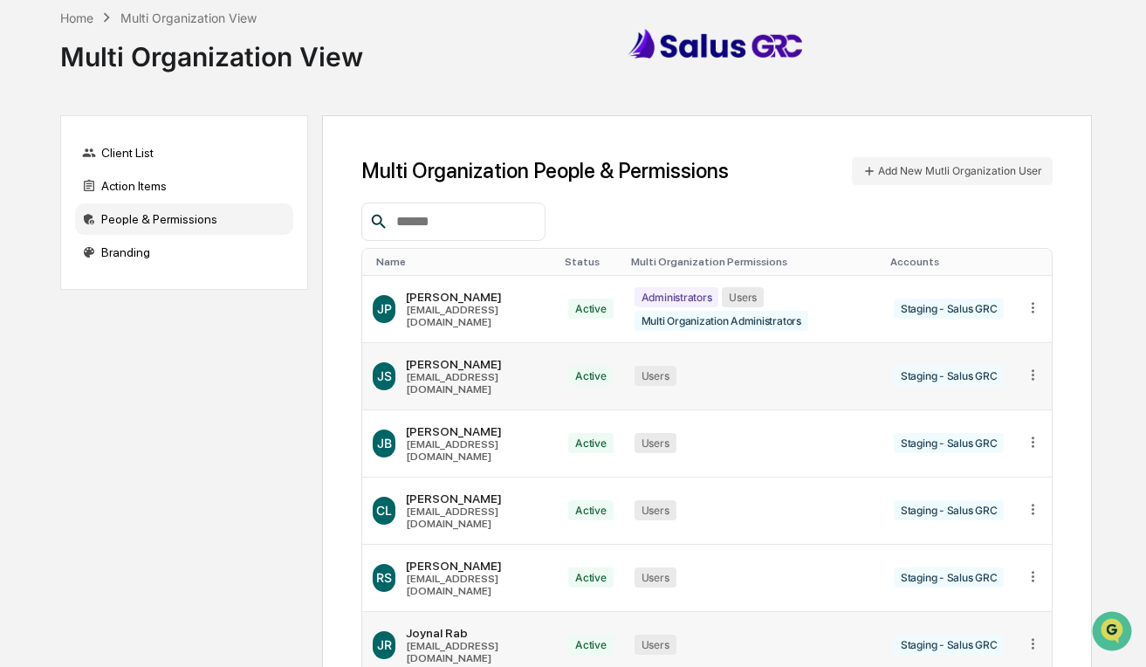
click at [1029, 367] on icon at bounding box center [1033, 375] width 17 height 17
drag, startPoint x: 1005, startPoint y: 65, endPoint x: 865, endPoint y: 9, distance: 150.8
click at [1004, 65] on div "Home Multi Organization View Multi Organization View" at bounding box center [576, 43] width 1032 height 87
click at [1028, 24] on div "Home Multi Organization View Multi Organization View" at bounding box center [576, 43] width 1032 height 87
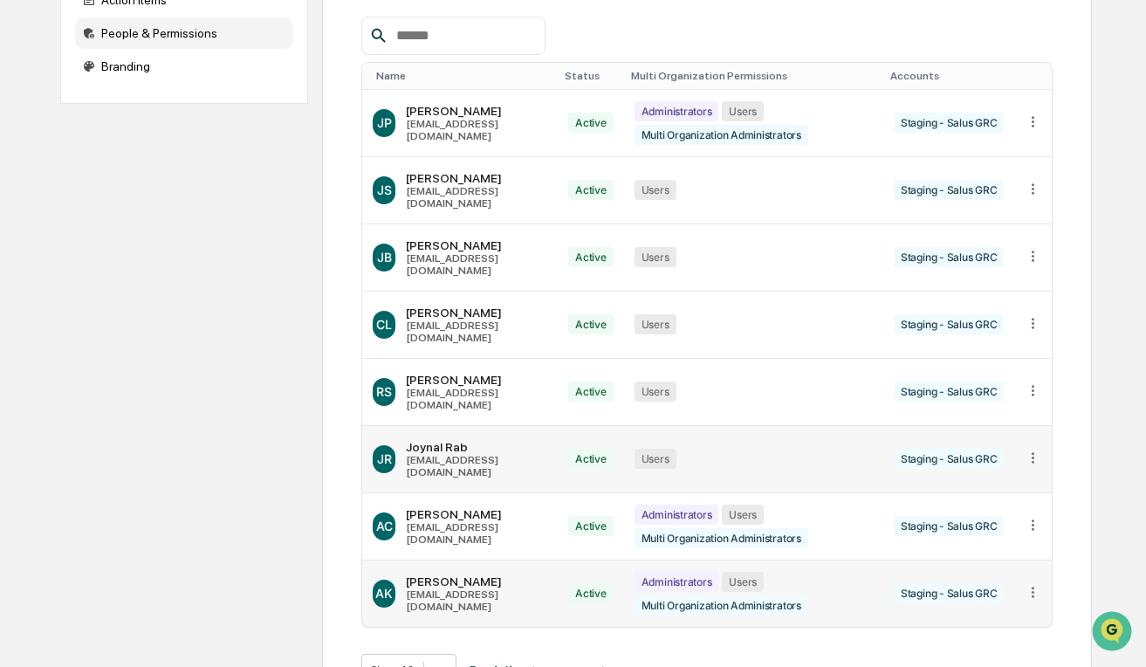
click at [1042, 560] on td at bounding box center [1033, 593] width 38 height 66
click at [1034, 587] on icon at bounding box center [1033, 592] width 3 height 10
click at [1007, 666] on div "Change Name/Email" at bounding box center [966, 678] width 122 height 17
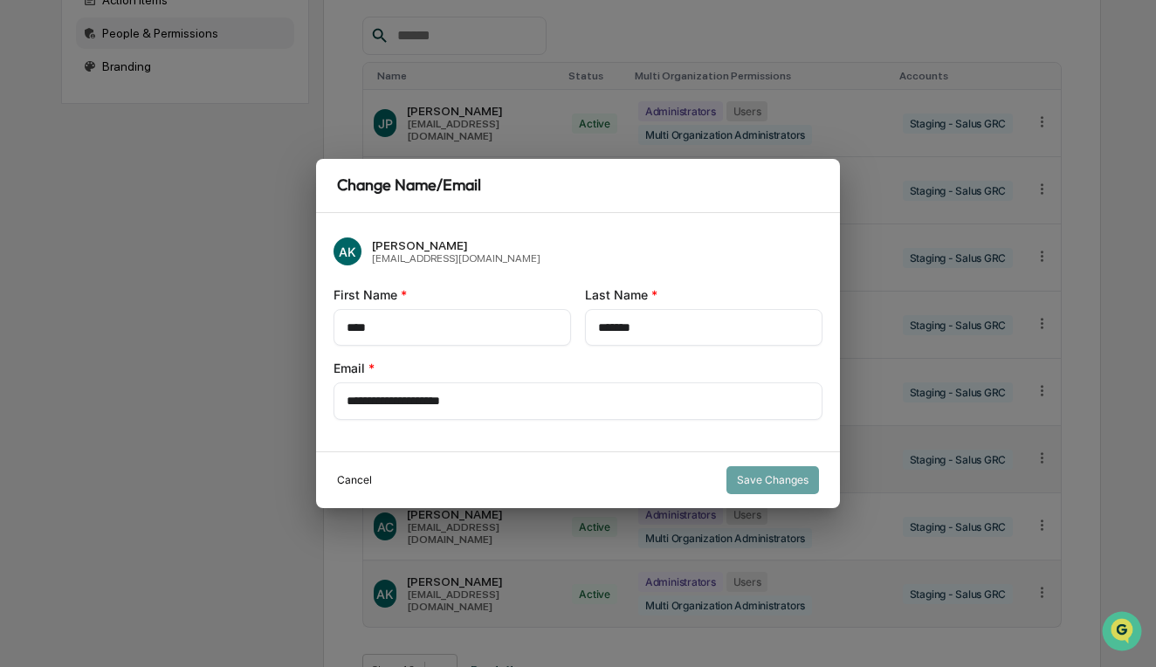
click at [358, 471] on button "Cancel" at bounding box center [354, 480] width 35 height 28
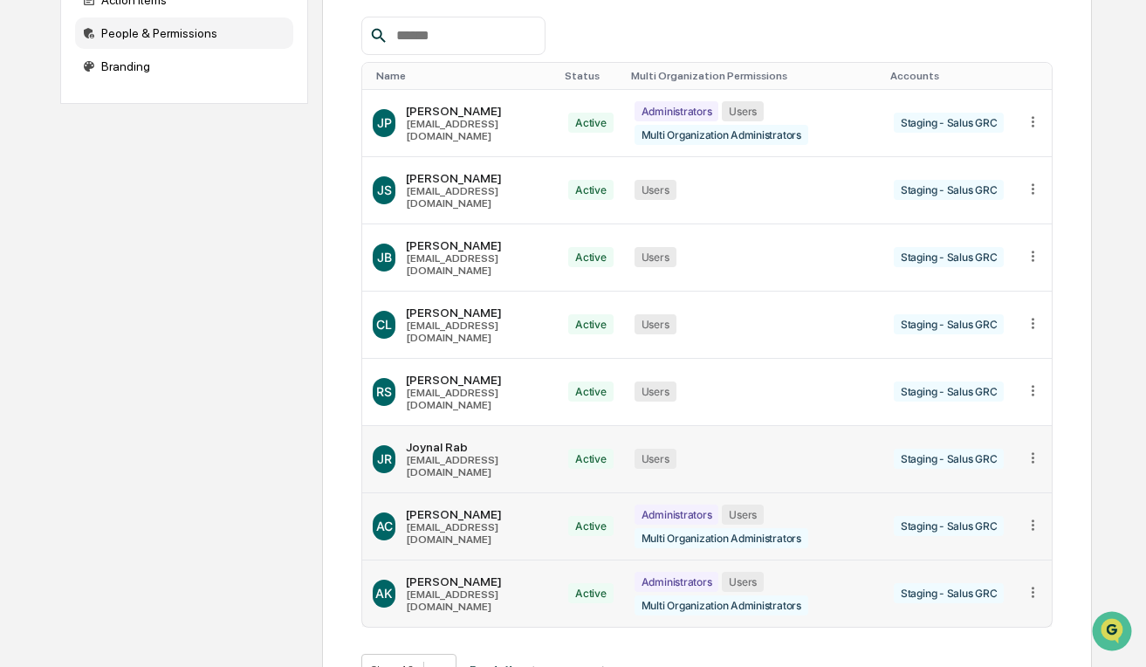
click at [1035, 517] on icon at bounding box center [1033, 525] width 17 height 17
drag, startPoint x: 1133, startPoint y: 425, endPoint x: 1120, endPoint y: 425, distance: 13.1
click at [1134, 425] on div "Home Multi Organization View Multi Organization View Client List Action Items P…" at bounding box center [573, 271] width 1146 height 914
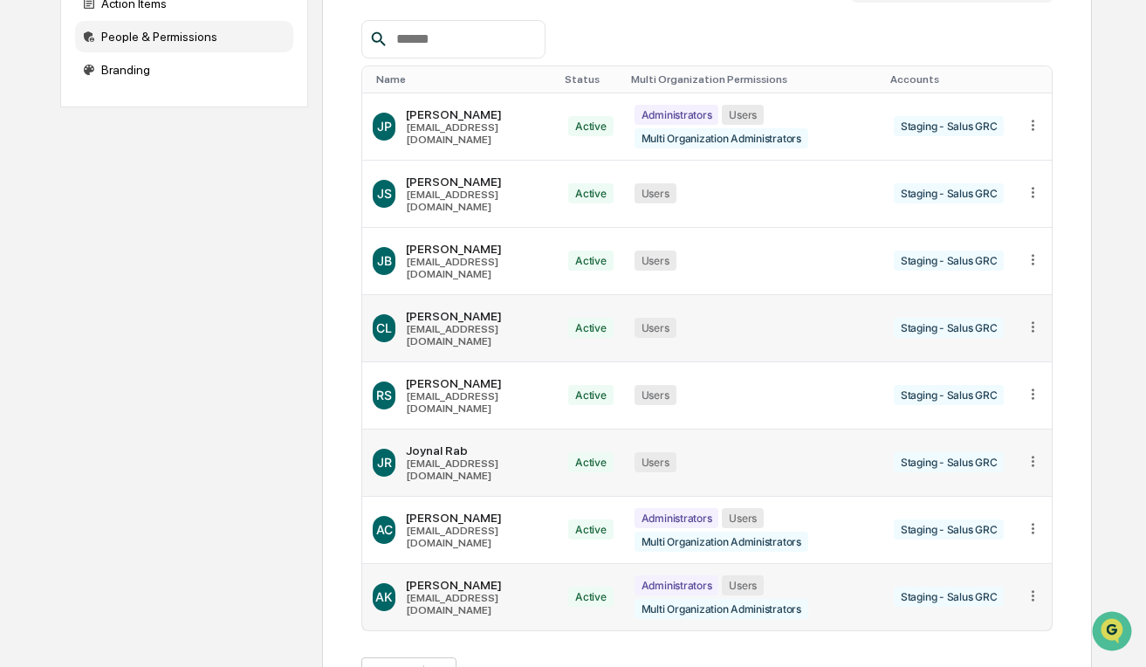
scroll to position [0, 0]
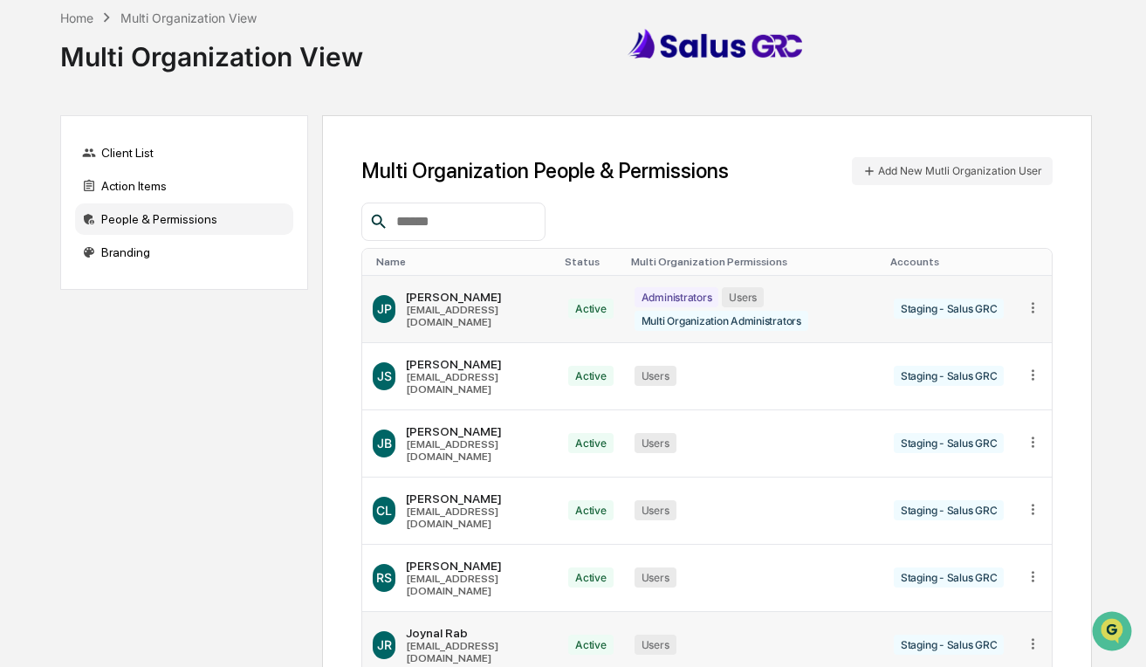
click at [1028, 300] on icon at bounding box center [1033, 307] width 17 height 17
click at [954, 366] on div "Change Status" at bounding box center [966, 363] width 122 height 17
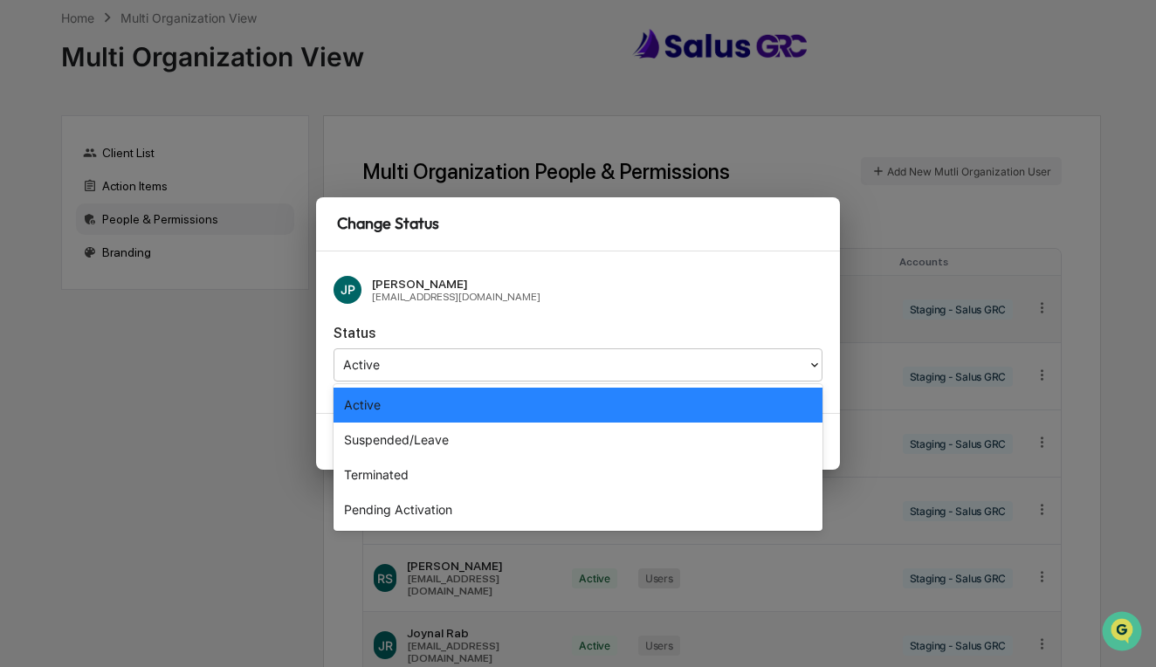
click at [515, 371] on div at bounding box center [571, 364] width 456 height 20
click at [660, 307] on div "JP [PERSON_NAME] [EMAIL_ADDRESS][DOMAIN_NAME]" at bounding box center [577, 290] width 489 height 42
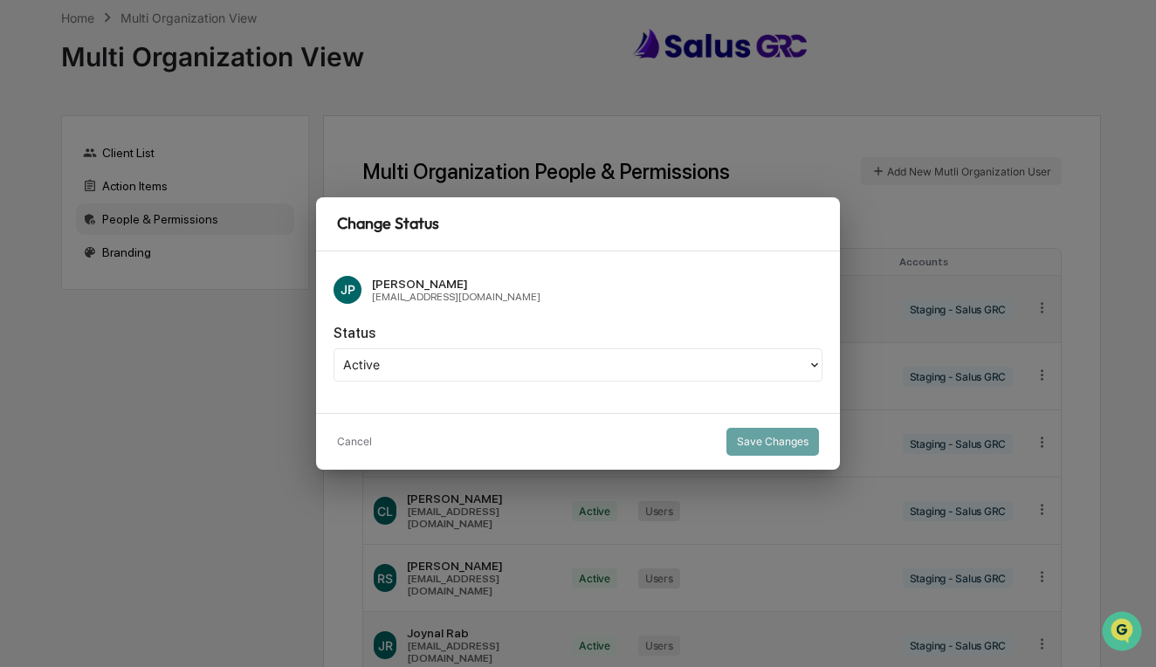
click at [372, 443] on div "Cancel Save Changes" at bounding box center [578, 441] width 524 height 57
click at [367, 442] on button "Cancel" at bounding box center [354, 442] width 35 height 28
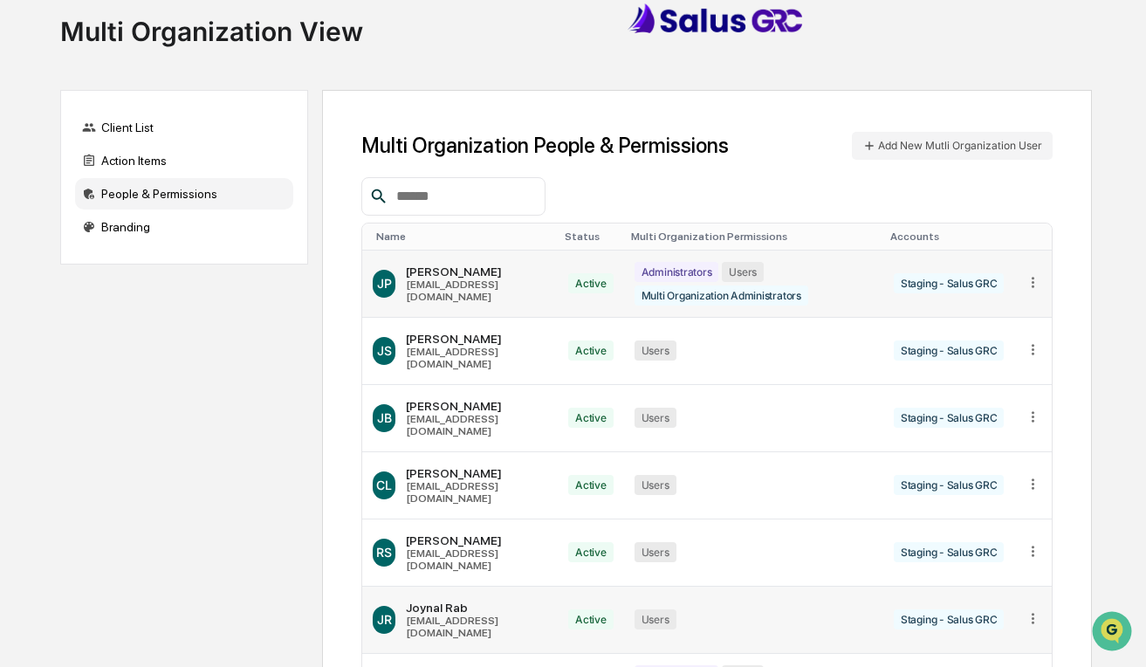
scroll to position [186, 0]
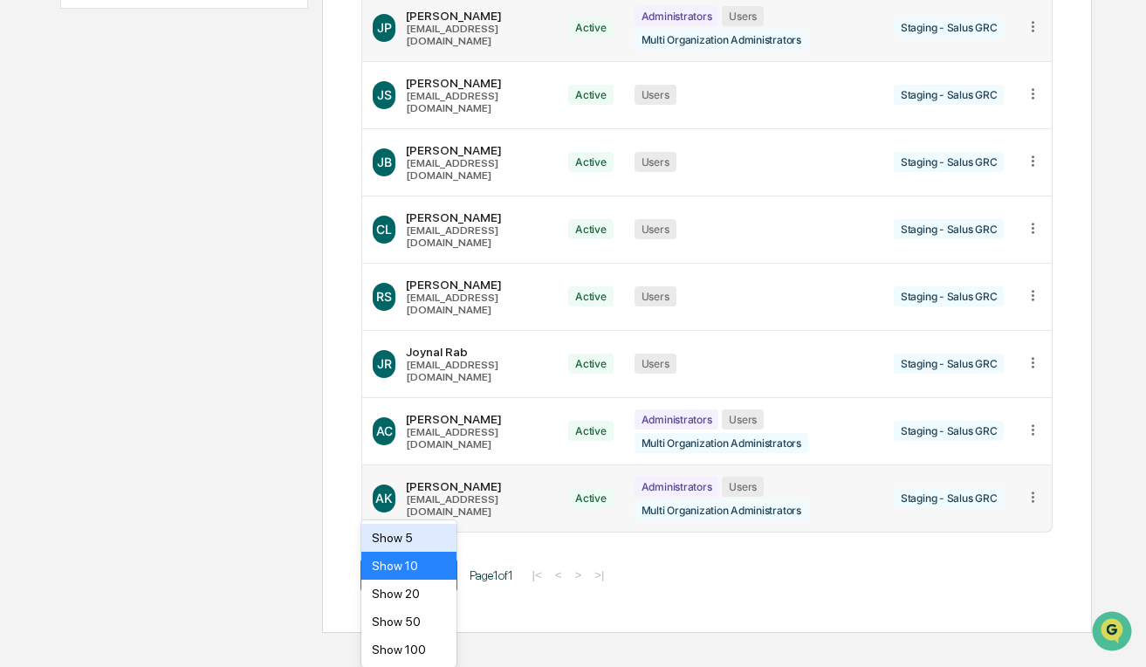
click at [435, 595] on body "Home Multi Organization View Multi Organization View Client List Action Items P…" at bounding box center [573, 176] width 1146 height 914
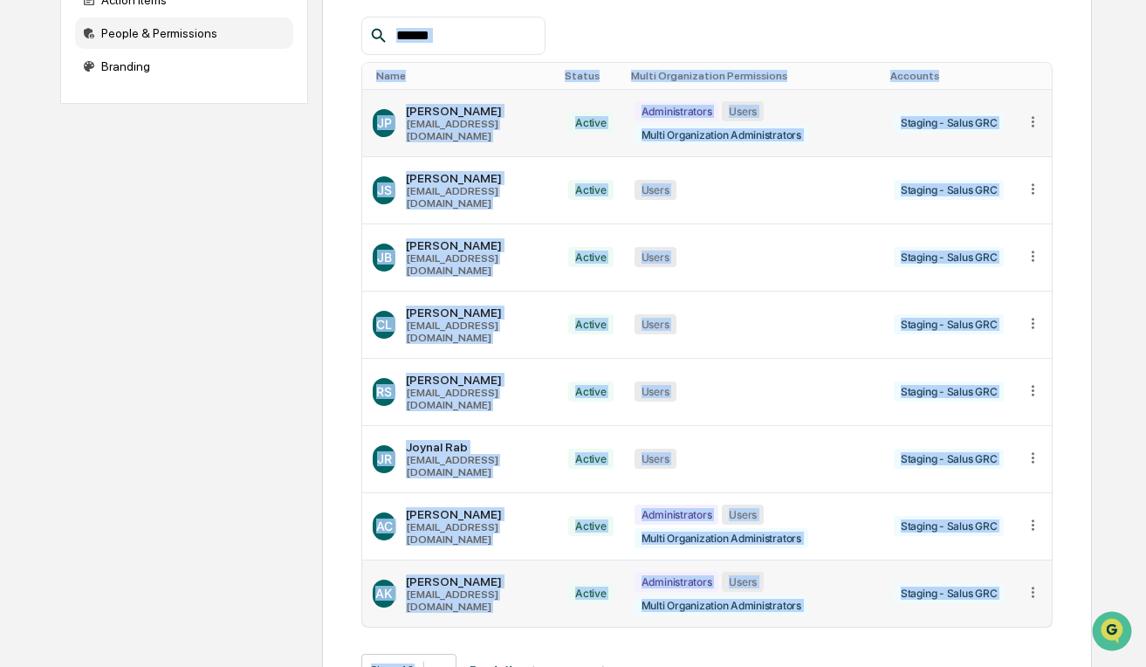
click at [276, 511] on div "Client List Action Items People & Permissions Branding Multi Organization Peopl…" at bounding box center [576, 328] width 1032 height 799
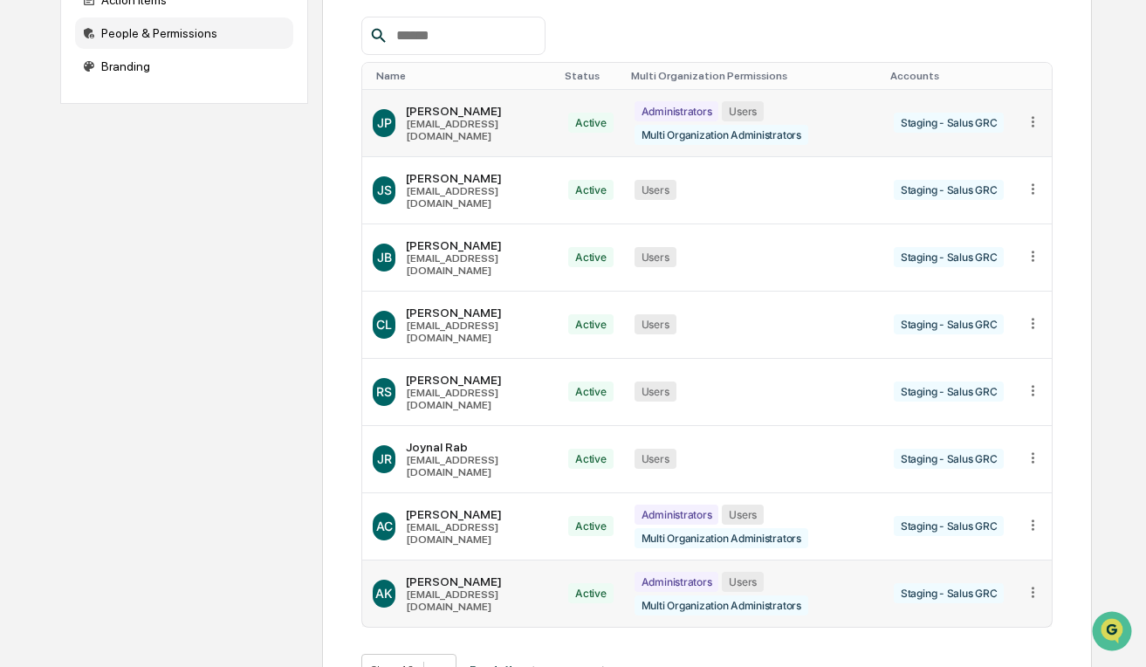
click at [305, 293] on div "Client List Action Items People & Permissions Branding Multi Organization Peopl…" at bounding box center [576, 328] width 1032 height 799
